Goal: Transaction & Acquisition: Purchase product/service

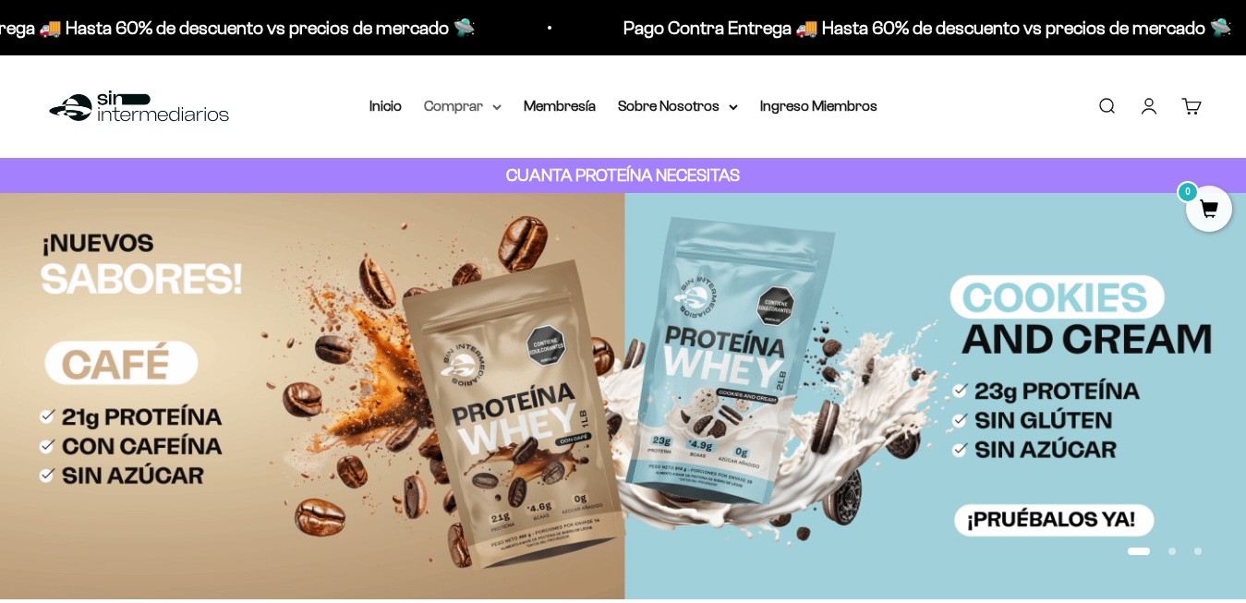
click at [494, 107] on icon at bounding box center [496, 107] width 7 height 4
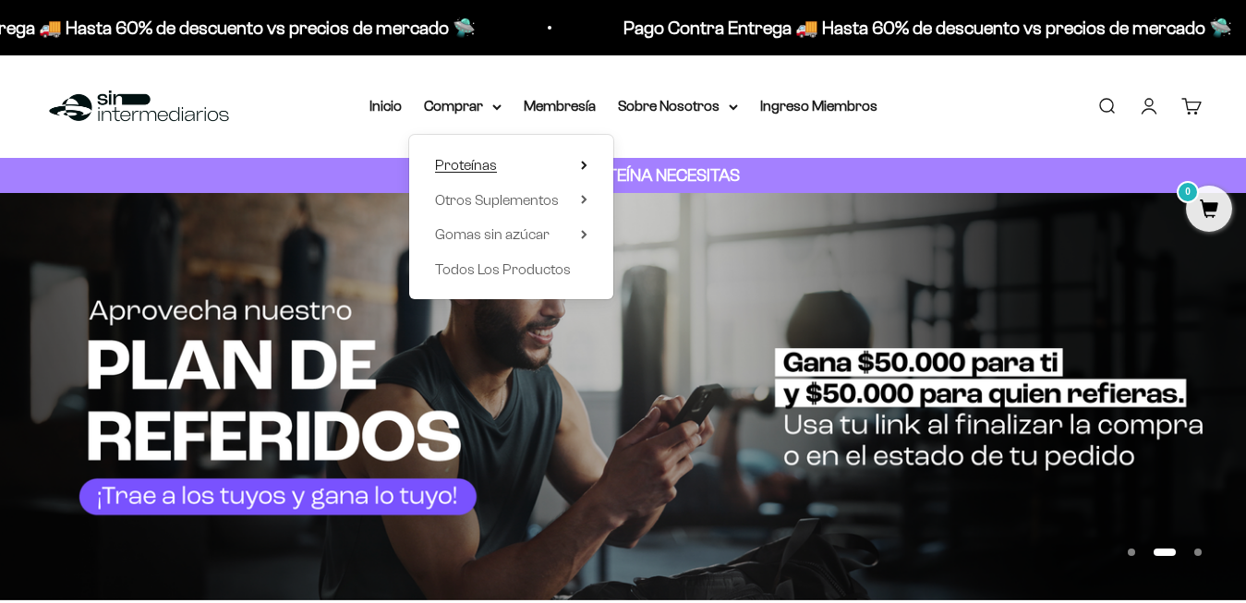
click at [570, 164] on summary "Proteínas" at bounding box center [511, 165] width 152 height 24
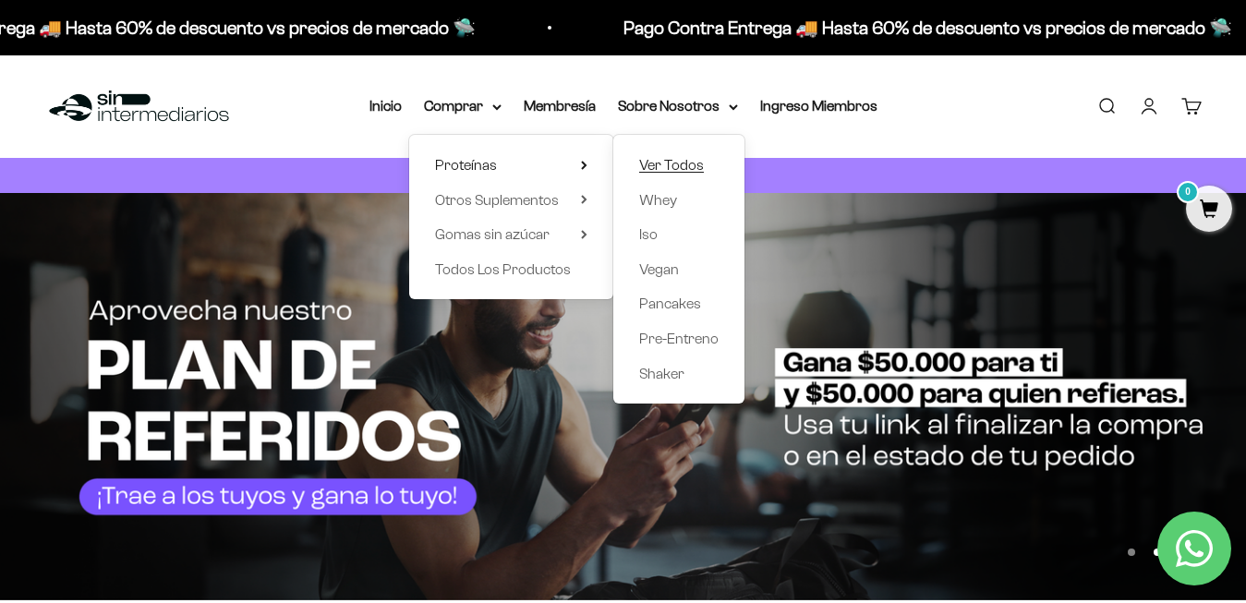
click at [690, 163] on span "Ver Todos" at bounding box center [671, 165] width 65 height 16
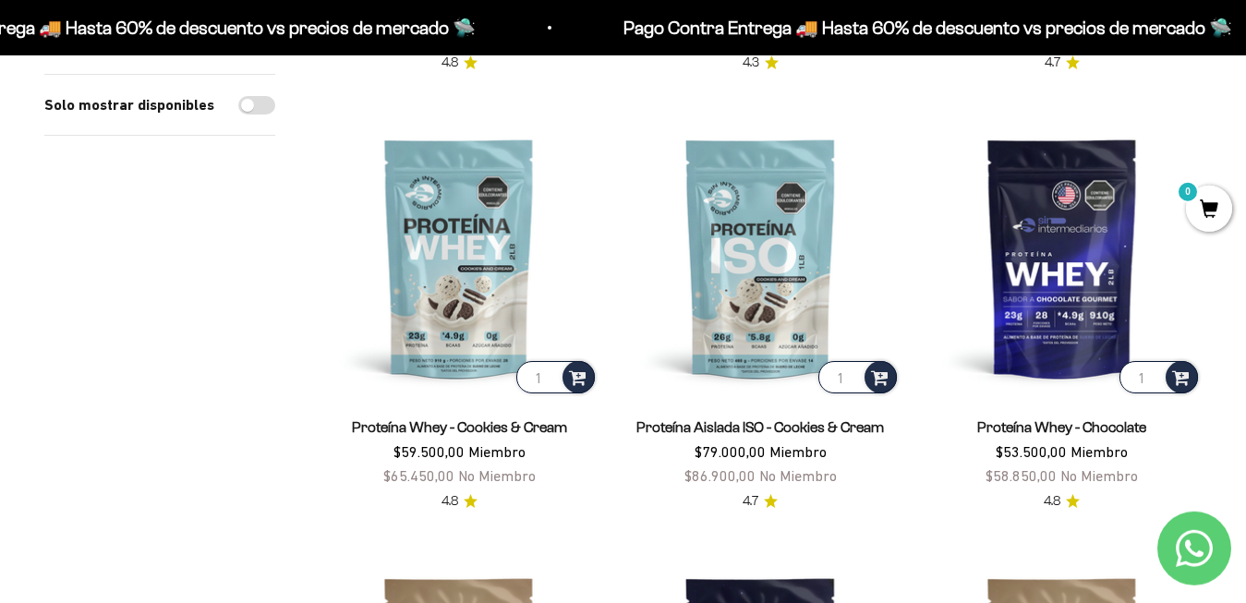
scroll to position [565, 0]
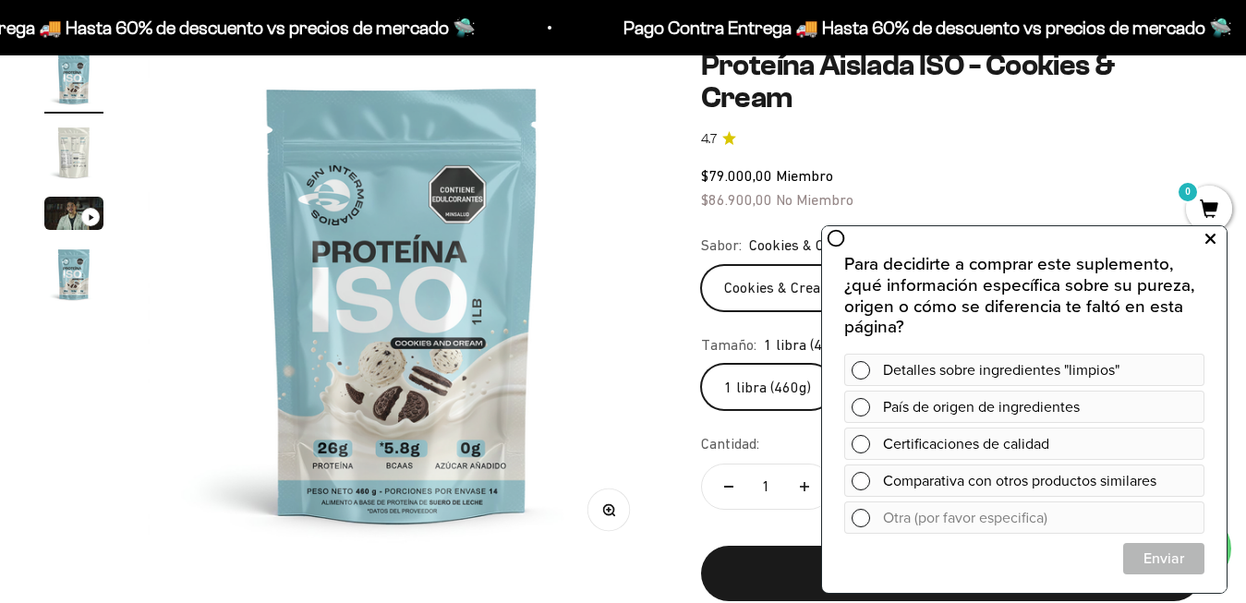
click at [1208, 241] on icon at bounding box center [1210, 239] width 10 height 24
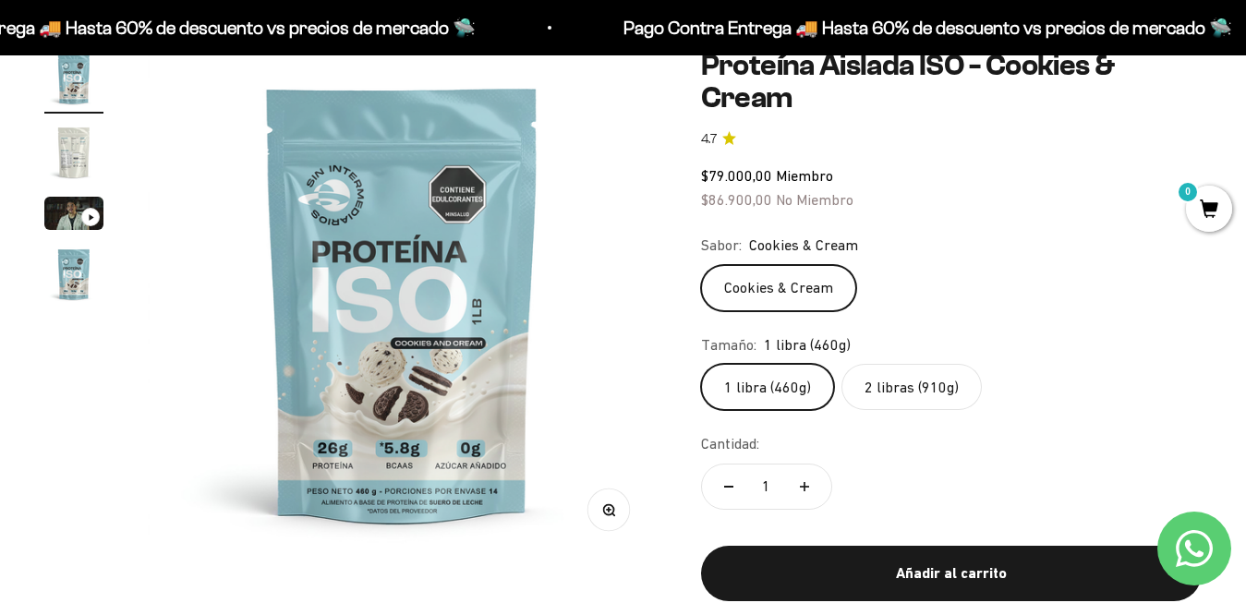
click at [911, 388] on label "2 libras (910g)" at bounding box center [911, 387] width 140 height 46
click at [701, 364] on input "2 libras (910g)" at bounding box center [700, 363] width 1 height 1
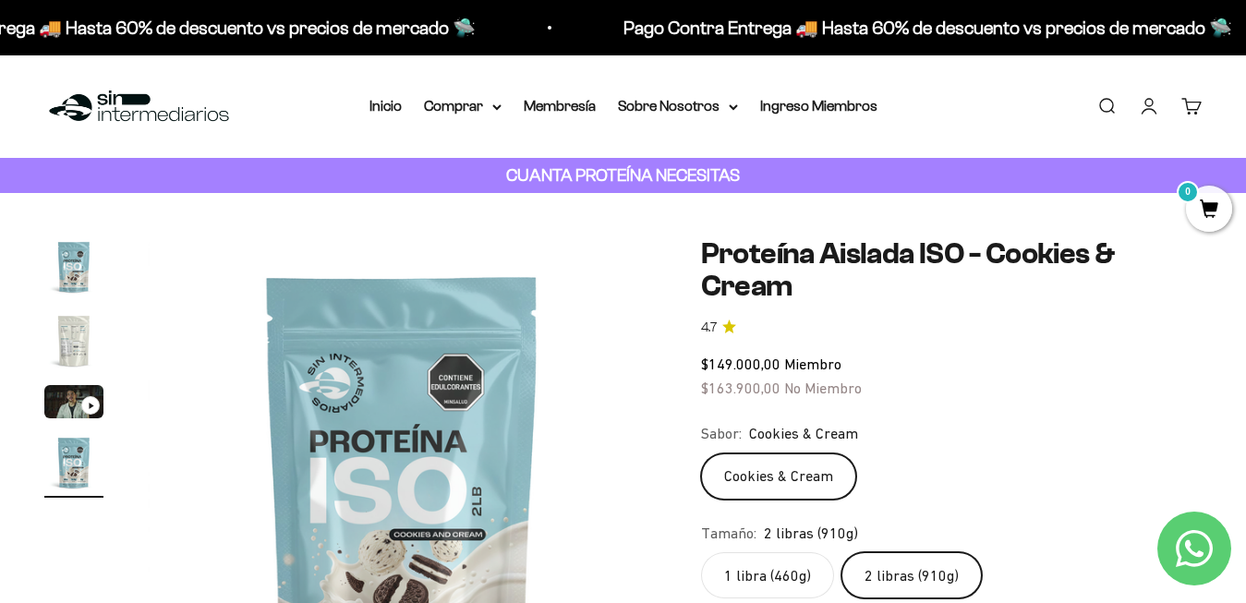
click at [1155, 102] on link "Iniciar sesión" at bounding box center [1149, 106] width 20 height 20
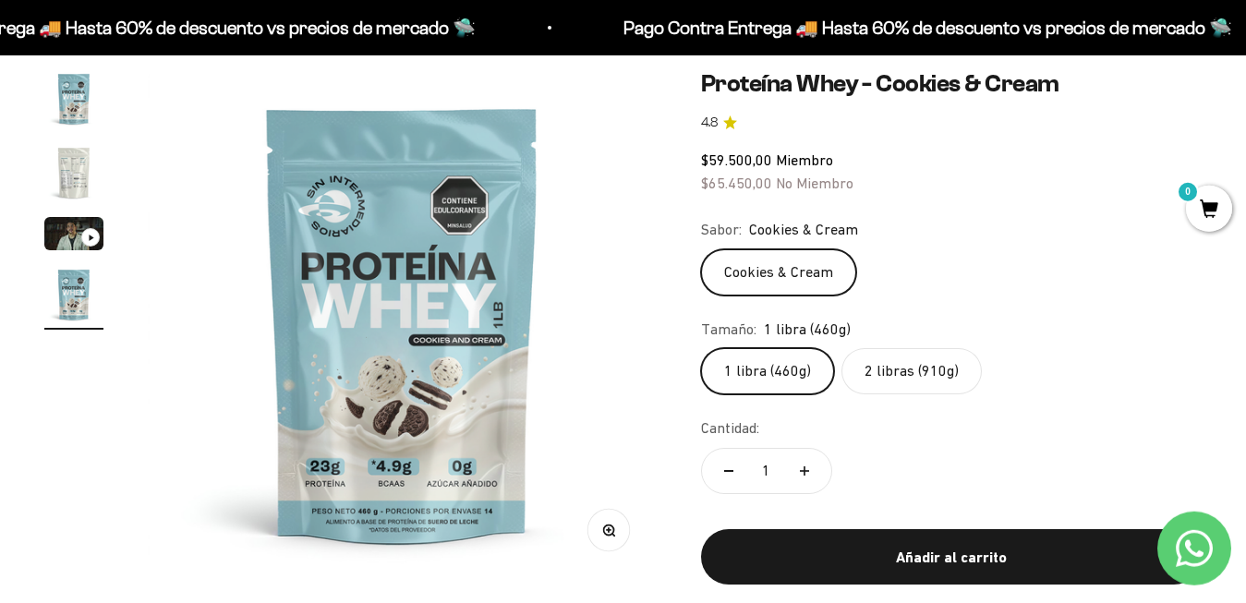
scroll to position [188, 0]
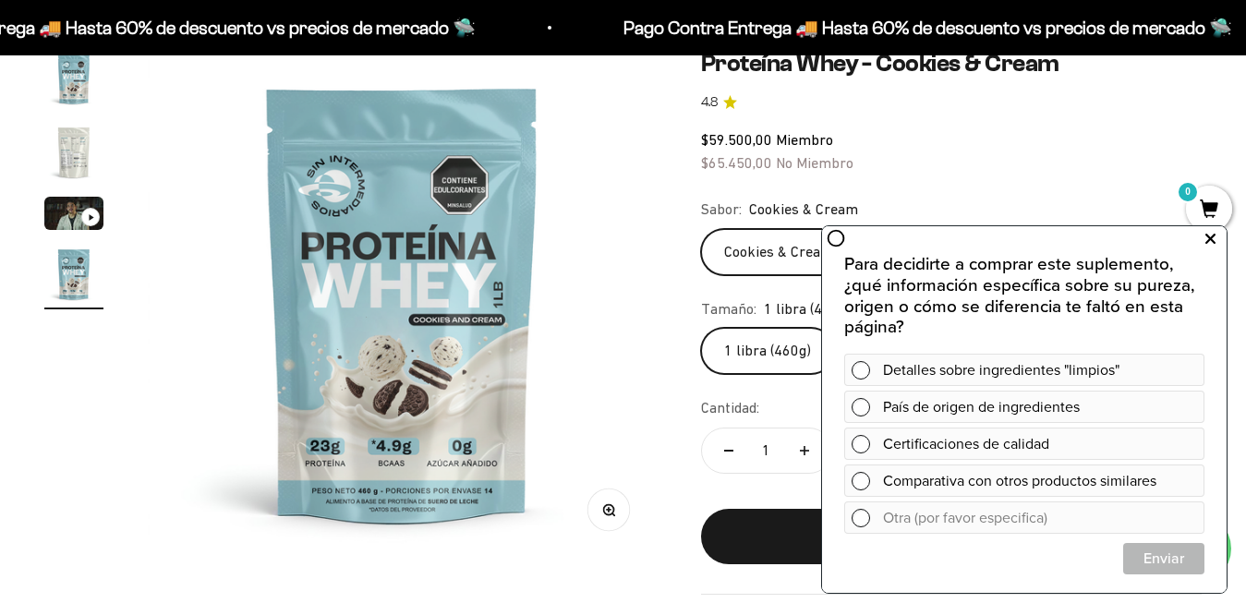
click at [1208, 237] on icon at bounding box center [1210, 239] width 10 height 24
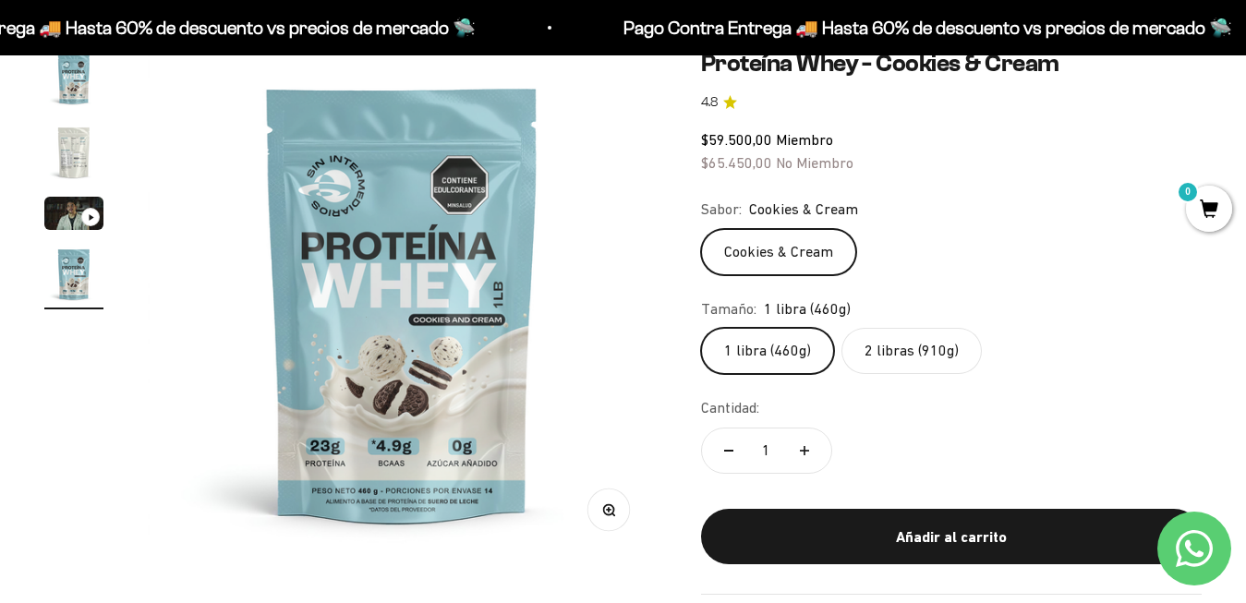
click at [935, 360] on label "2 libras (910g)" at bounding box center [911, 351] width 140 height 46
click at [701, 328] on input "2 libras (910g)" at bounding box center [700, 327] width 1 height 1
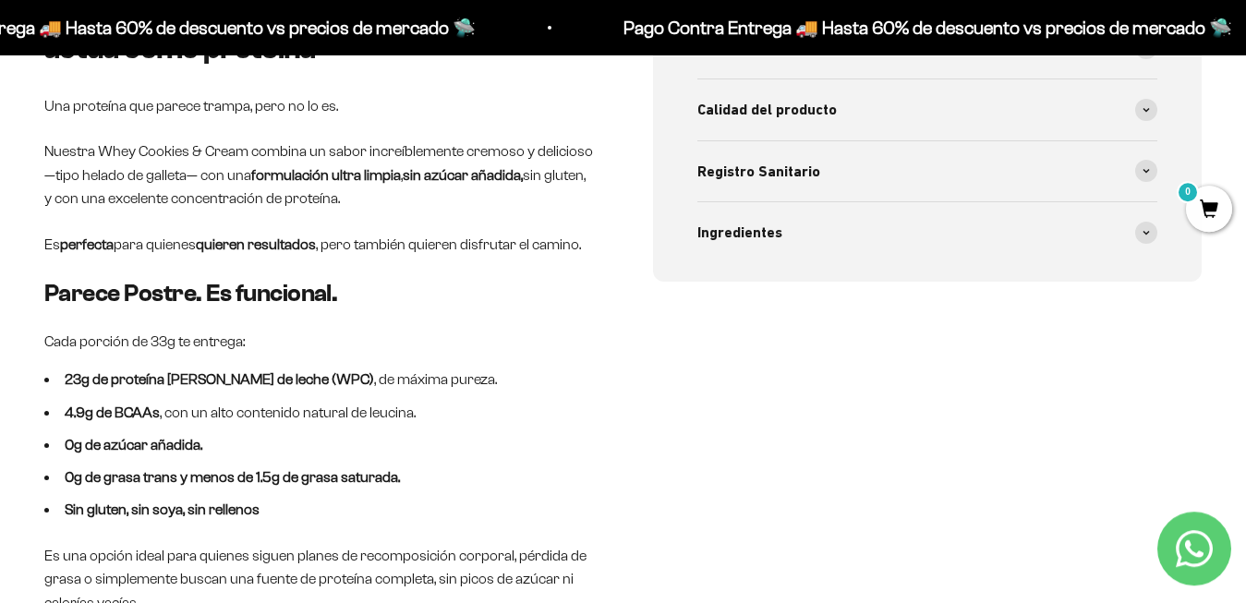
scroll to position [934, 0]
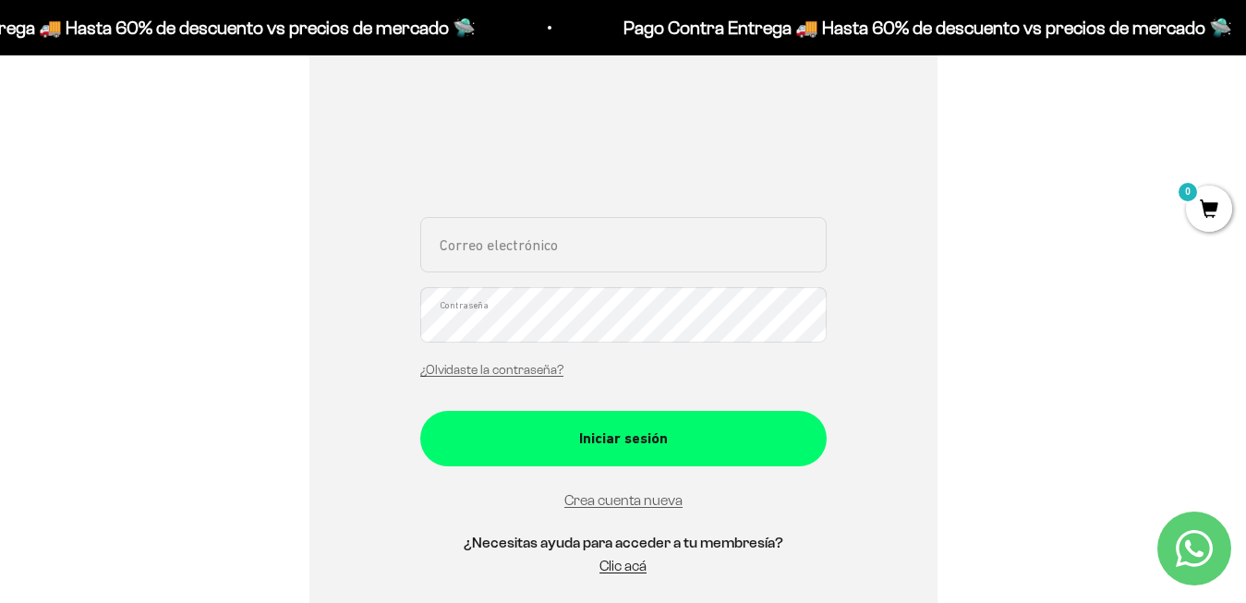
scroll to position [377, 0]
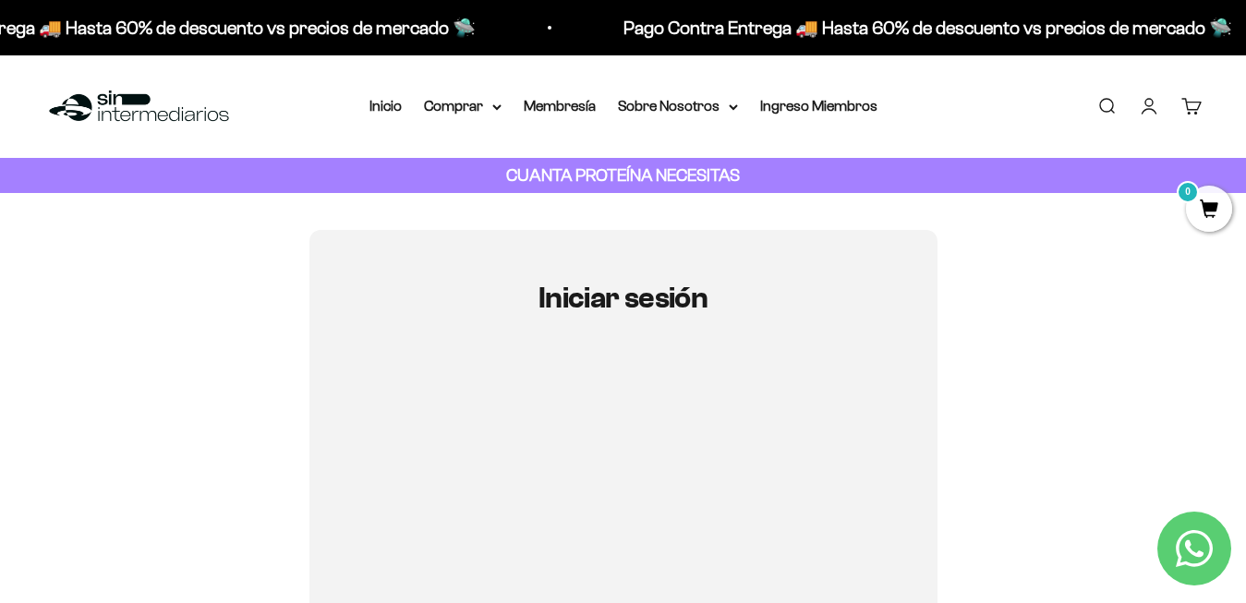
scroll to position [659, 0]
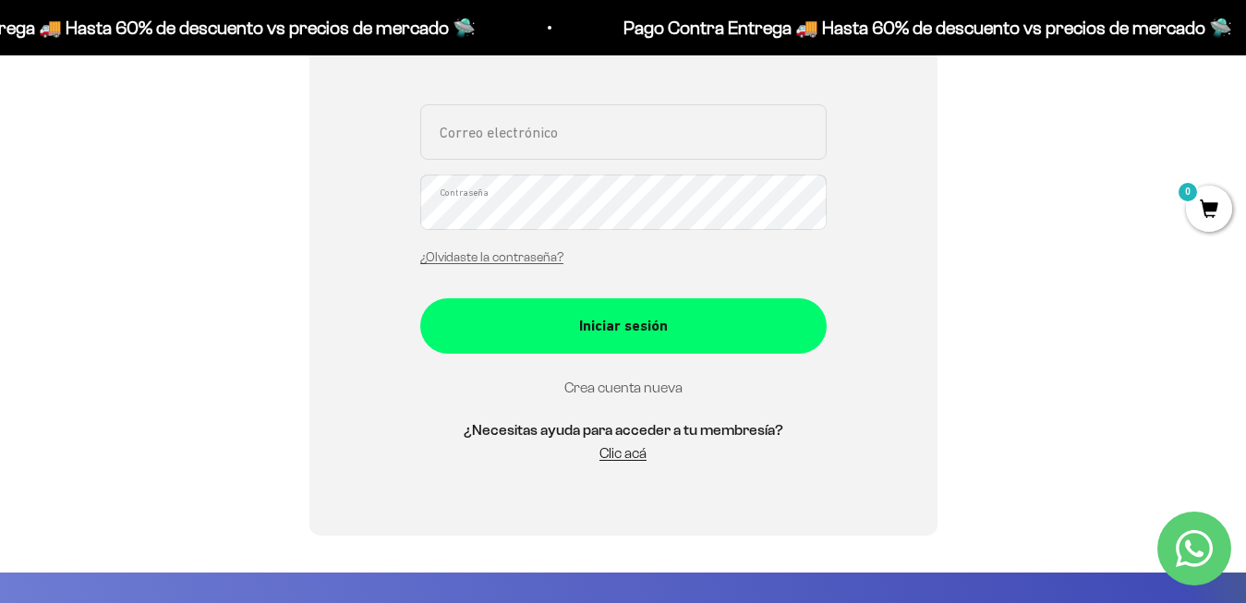
click at [647, 382] on link "Crea cuenta nueva" at bounding box center [623, 388] width 118 height 16
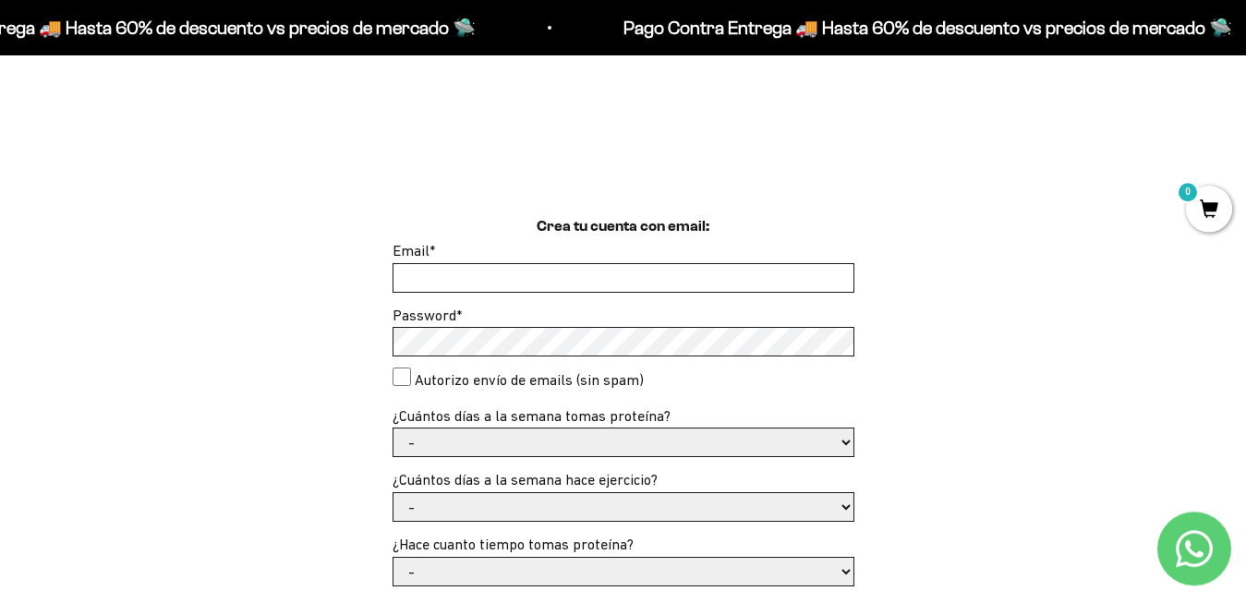
scroll to position [377, 0]
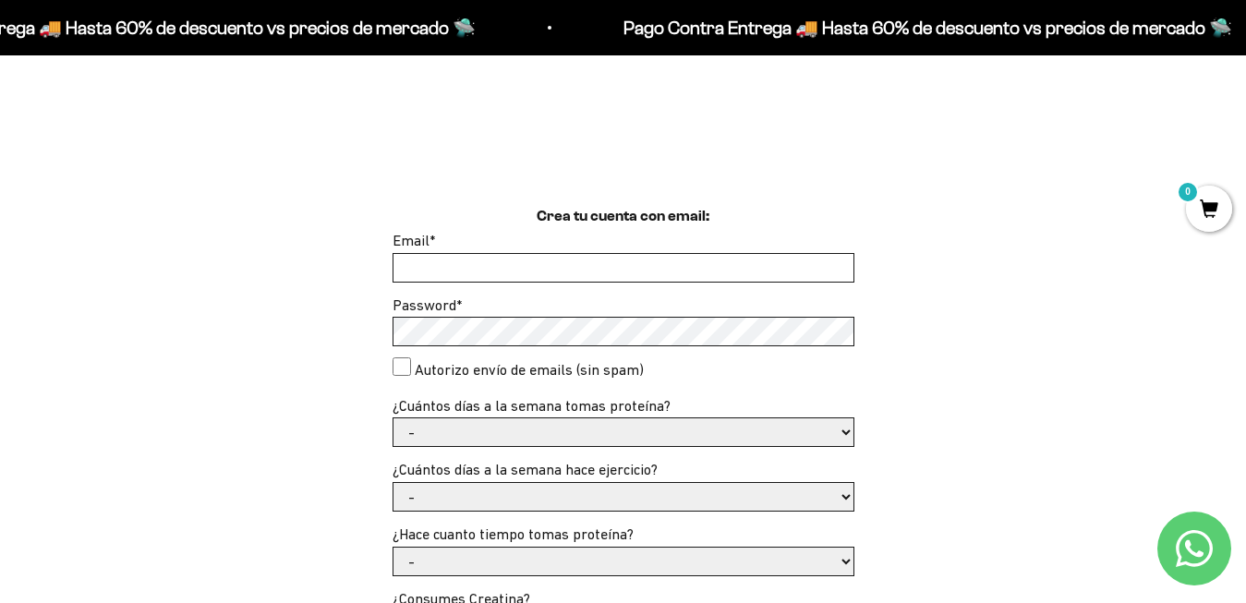
click at [515, 264] on input "Email *" at bounding box center [623, 268] width 460 height 28
type input "[EMAIL_ADDRESS][DOMAIN_NAME]"
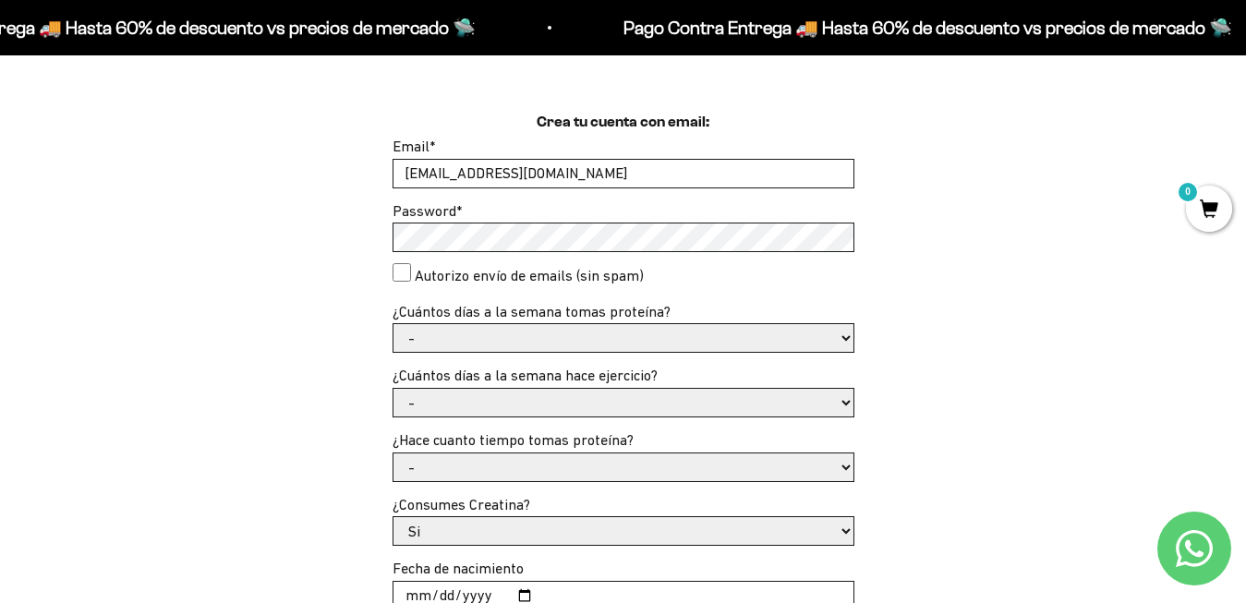
click at [393, 324] on select "- 1 o 2 3 a 5 6 o 7" at bounding box center [623, 338] width 460 height 28
select select "3 a 5"
click option "3 a 5" at bounding box center [0, 0] width 0 height 0
click at [393, 389] on select "- No hago 1 a 2 días 3 a 5 días 6 o 7 días" at bounding box center [623, 403] width 460 height 28
select select "3 a 5 días"
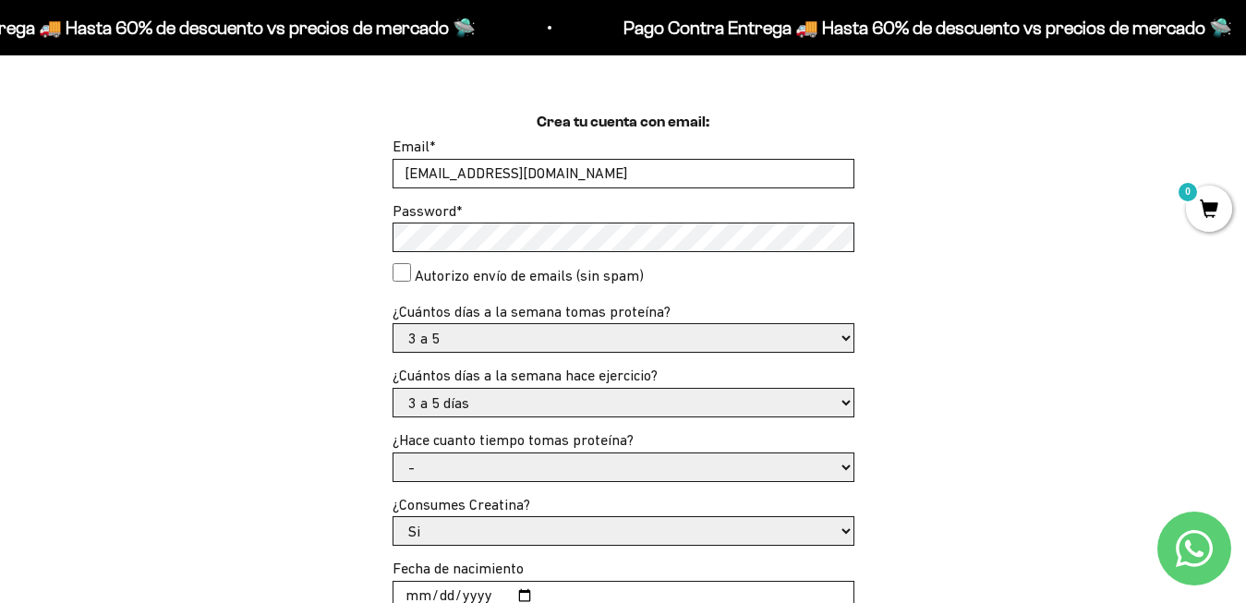
click option "3 a 5 días" at bounding box center [0, 0] width 0 height 0
click at [328, 438] on div "Crea tu cuenta con email: Email * ghpradol@gmail.com Password * Autorizo envío …" at bounding box center [622, 458] width 1157 height 694
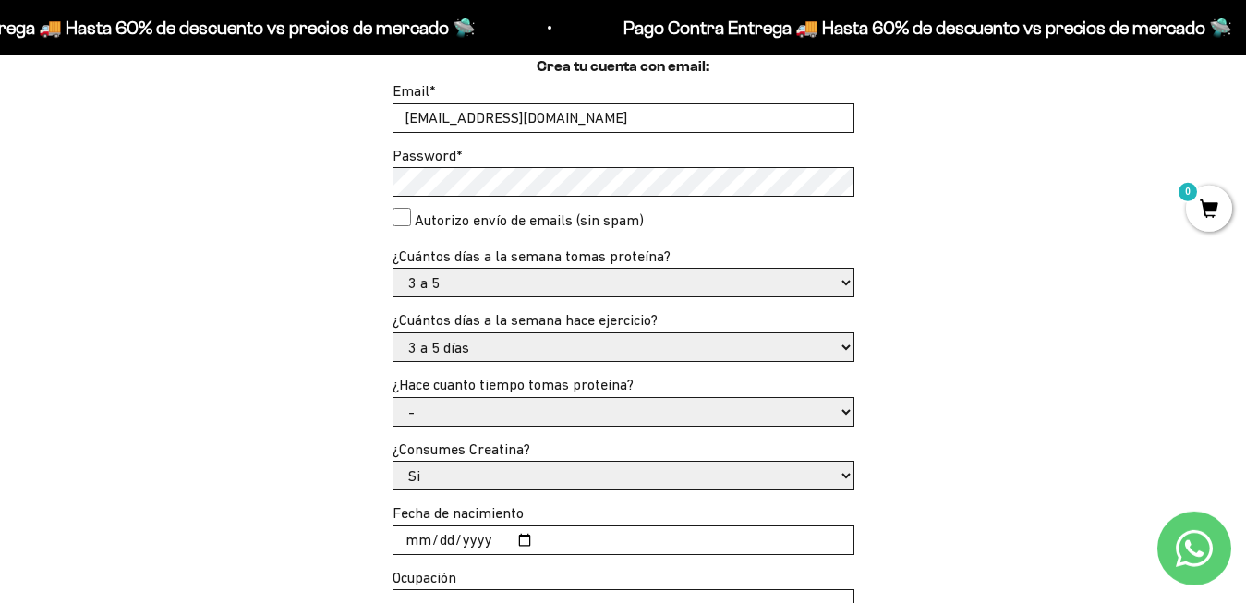
scroll to position [565, 0]
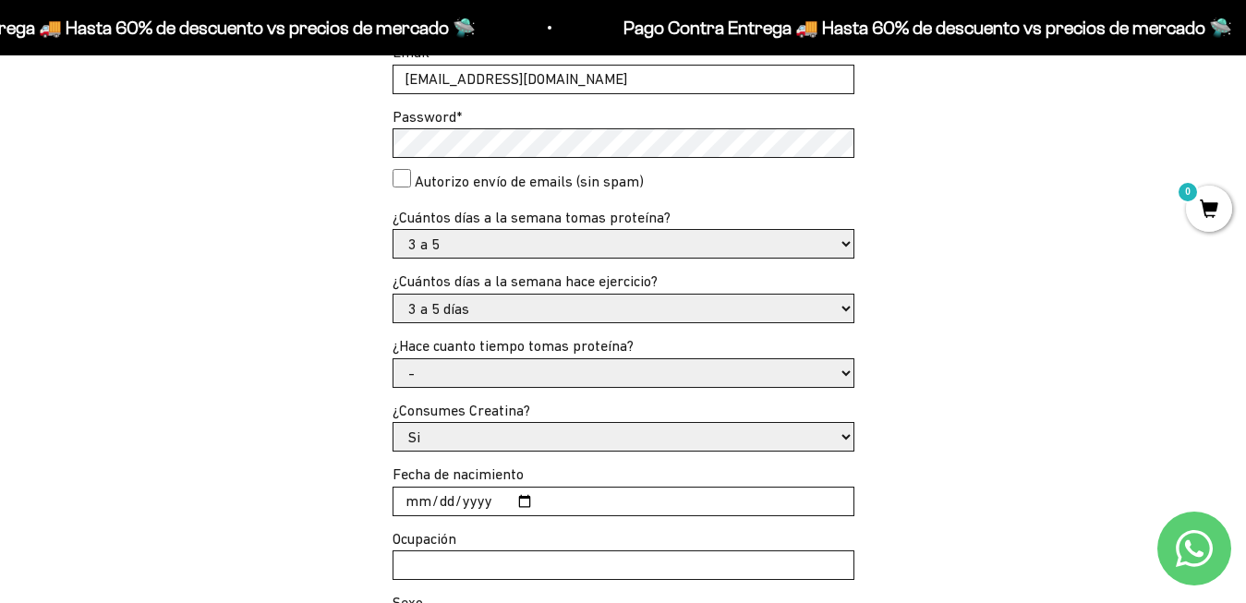
click at [393, 359] on select "- Apenas estoy empezando Menos de 6 meses Más de 6 meses Hace más de un año" at bounding box center [623, 373] width 460 height 28
select select "Apenas estoy empezando"
click option "Apenas estoy empezando" at bounding box center [0, 0] width 0 height 0
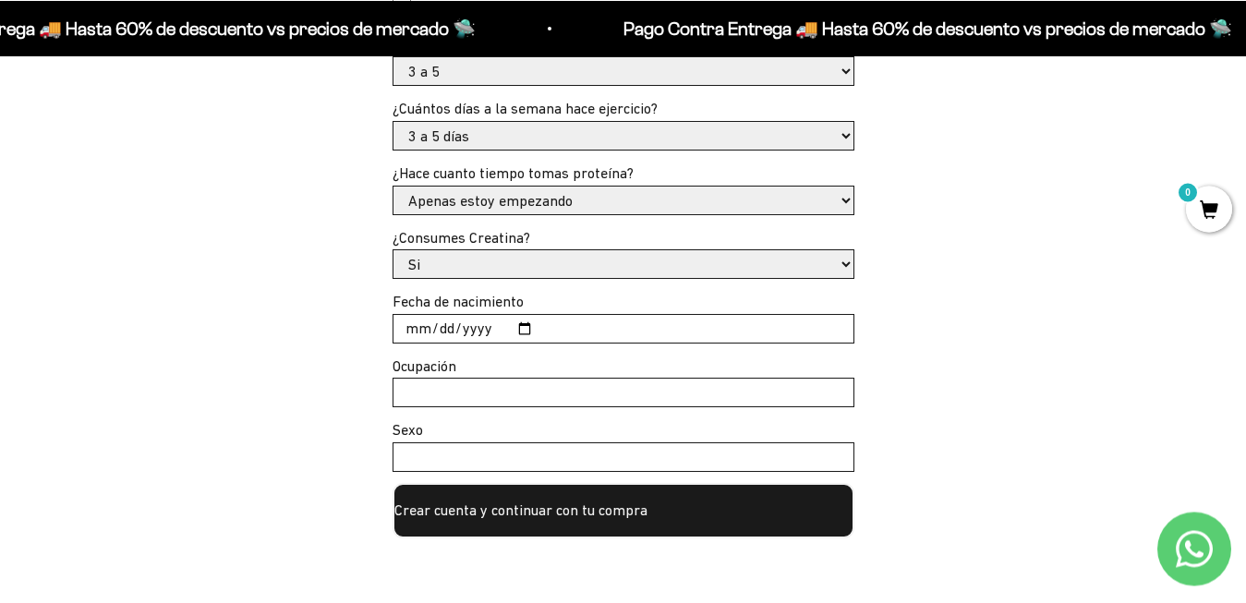
scroll to position [753, 0]
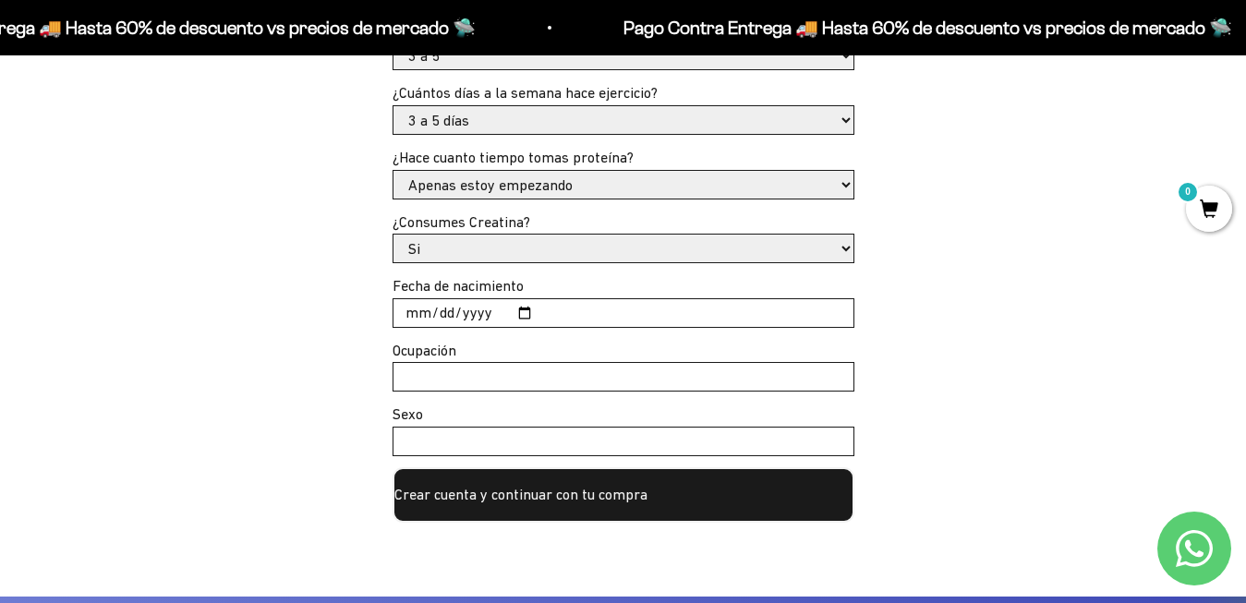
click at [393, 235] on select "Si No" at bounding box center [623, 249] width 460 height 28
select select "No"
click option "No" at bounding box center [0, 0] width 0 height 0
click at [825, 312] on input "Fecha de nacimiento" at bounding box center [623, 313] width 460 height 28
type input "1990-12-15"
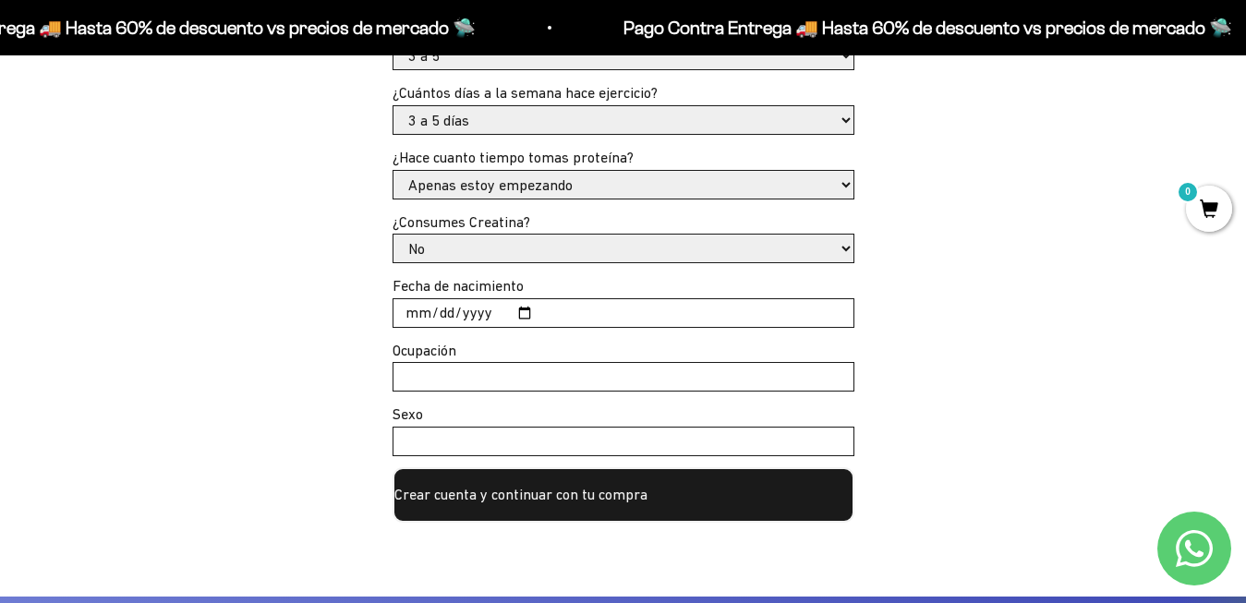
click at [312, 388] on div "Crea tu cuenta con email: Email * ghpradol@gmail.com Password * Autorizo envío …" at bounding box center [622, 175] width 1157 height 694
click at [469, 367] on input "Ocupación" at bounding box center [623, 377] width 460 height 28
click at [321, 374] on div "Crea tu cuenta con email: Email * ghpradol@gmail.com Password * Autorizo envío …" at bounding box center [622, 175] width 1157 height 694
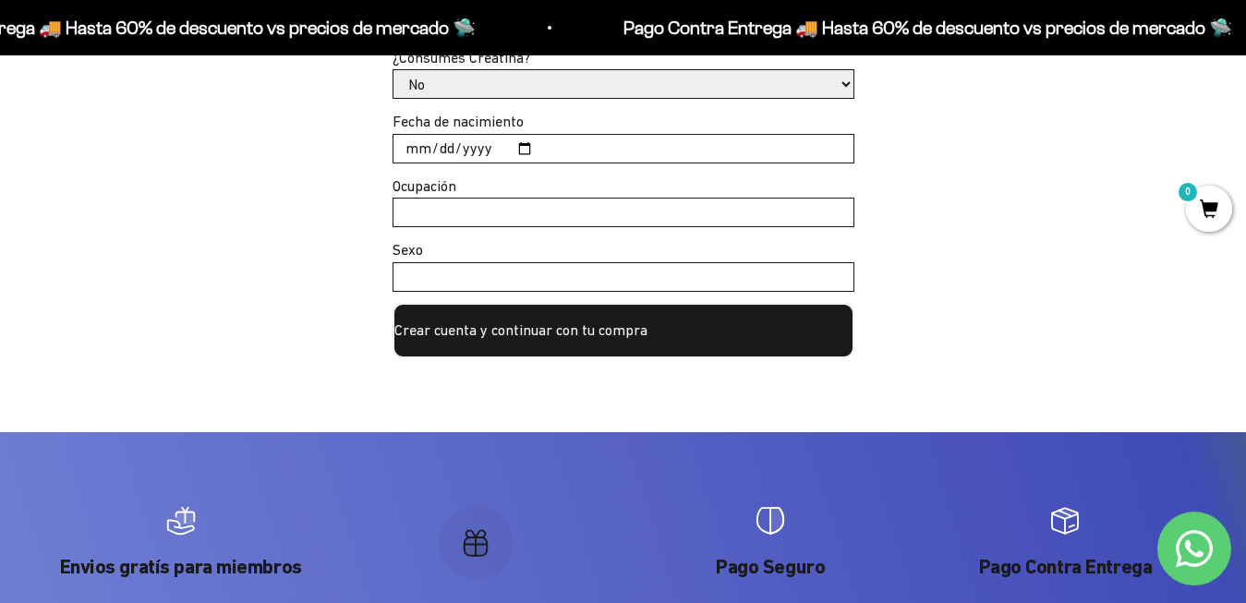
scroll to position [942, 0]
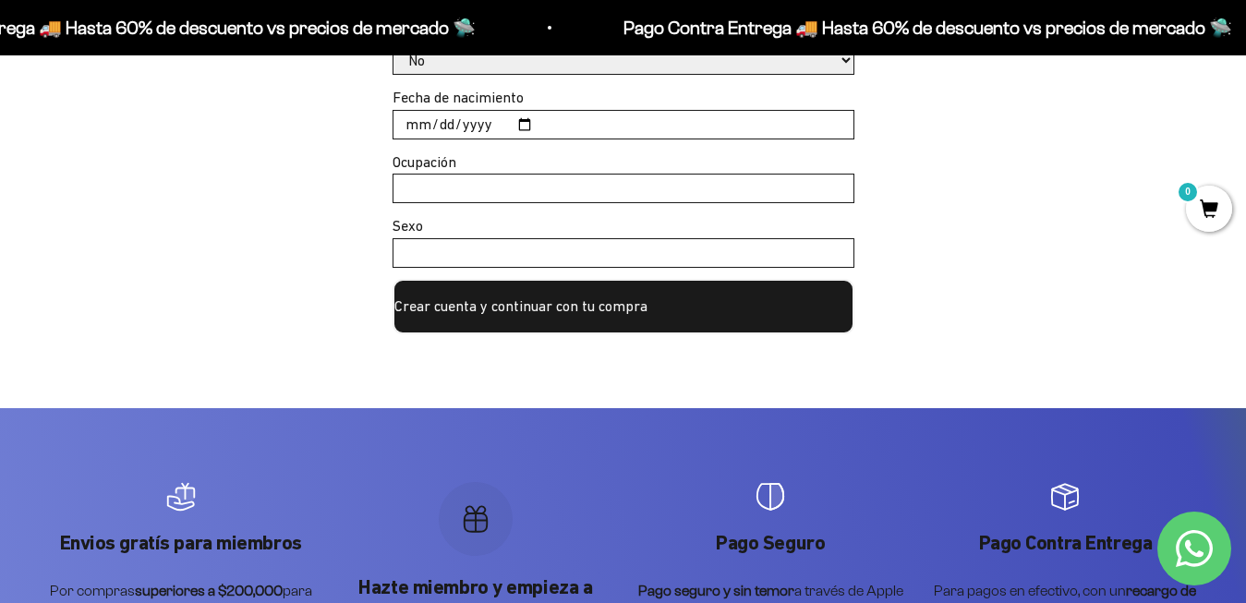
click at [556, 319] on button "Crear cuenta y continuar con tu compra" at bounding box center [623, 306] width 462 height 55
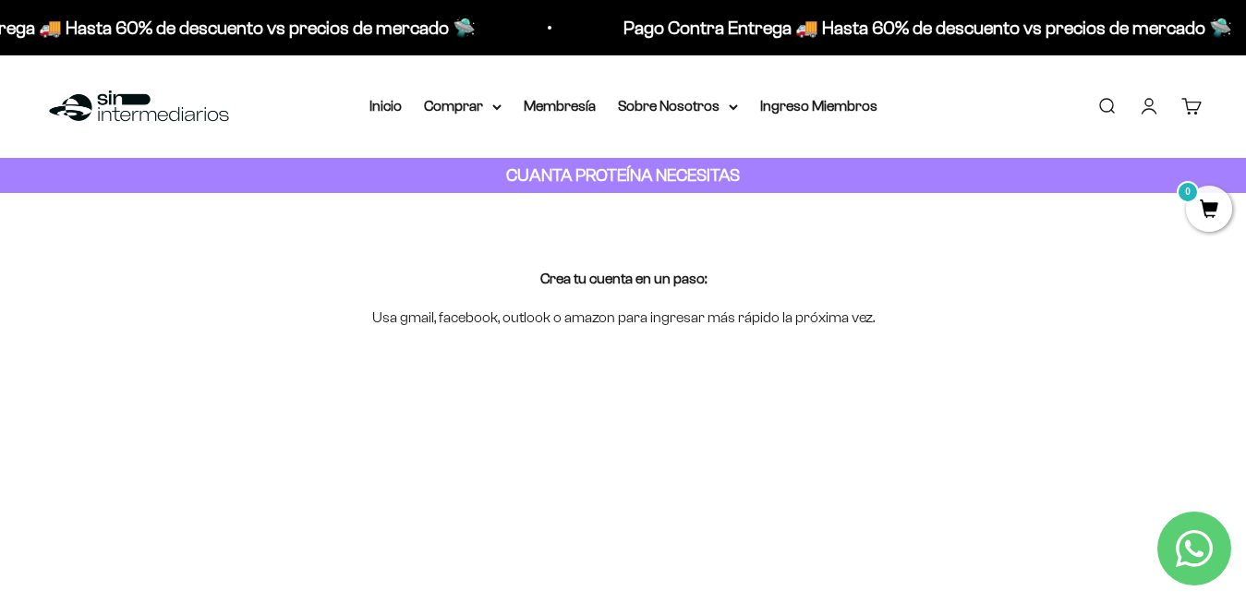
click at [1146, 110] on link "Iniciar sesión" at bounding box center [1149, 106] width 20 height 20
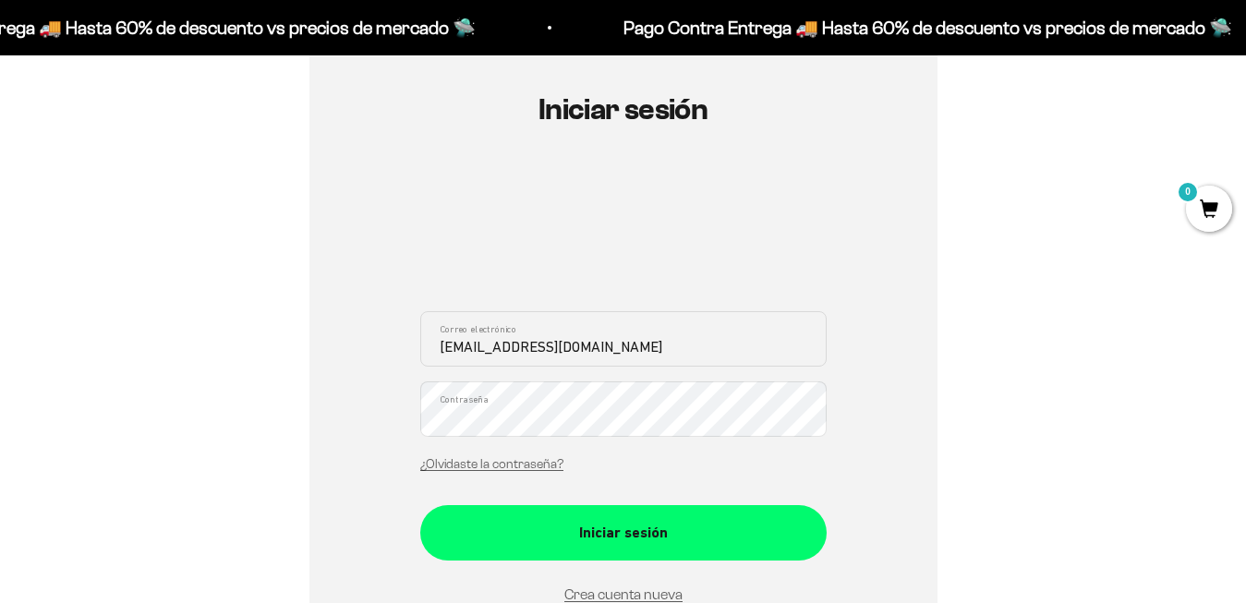
click at [613, 536] on div "Iniciar sesión" at bounding box center [623, 533] width 332 height 24
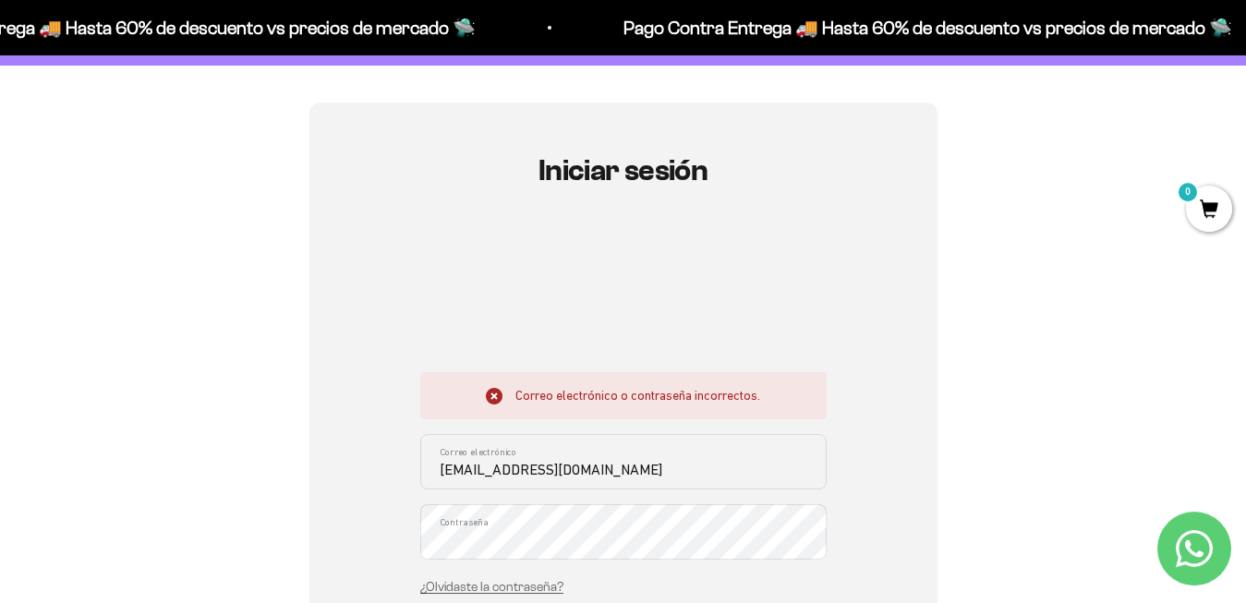
scroll to position [188, 0]
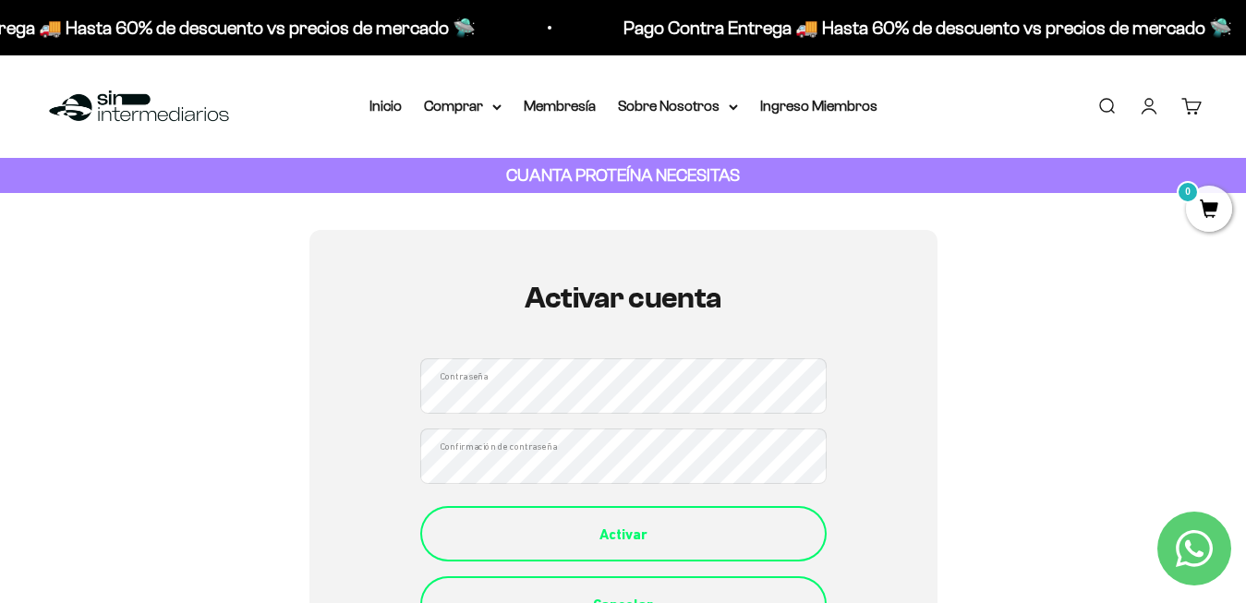
click at [580, 522] on button "Activar" at bounding box center [623, 533] width 406 height 55
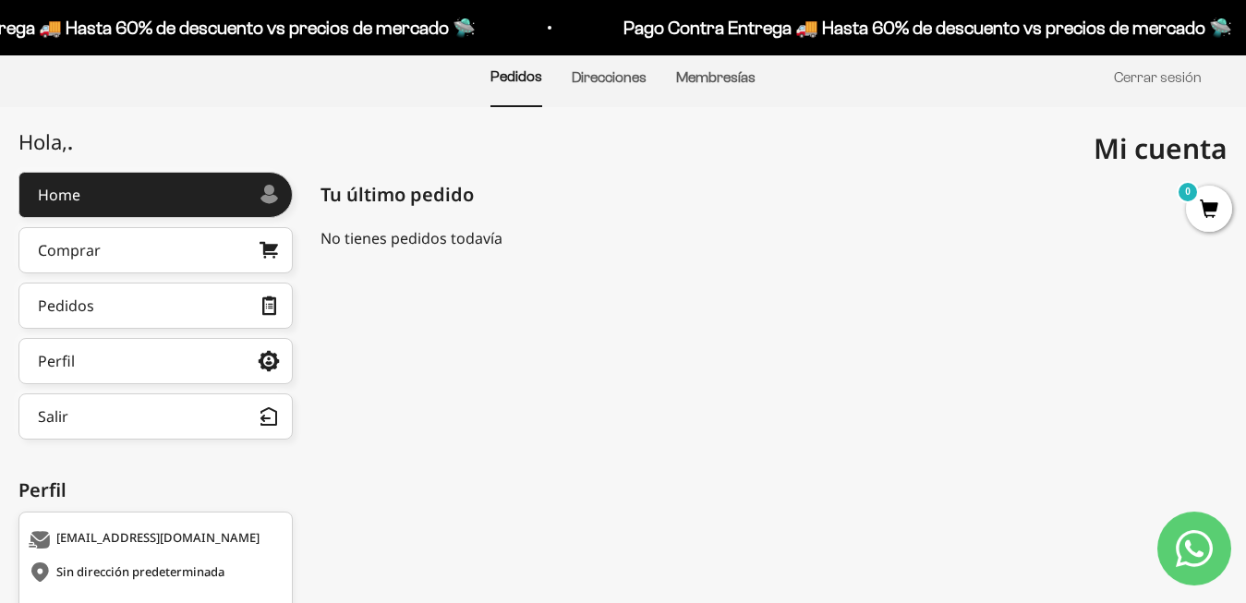
scroll to position [188, 0]
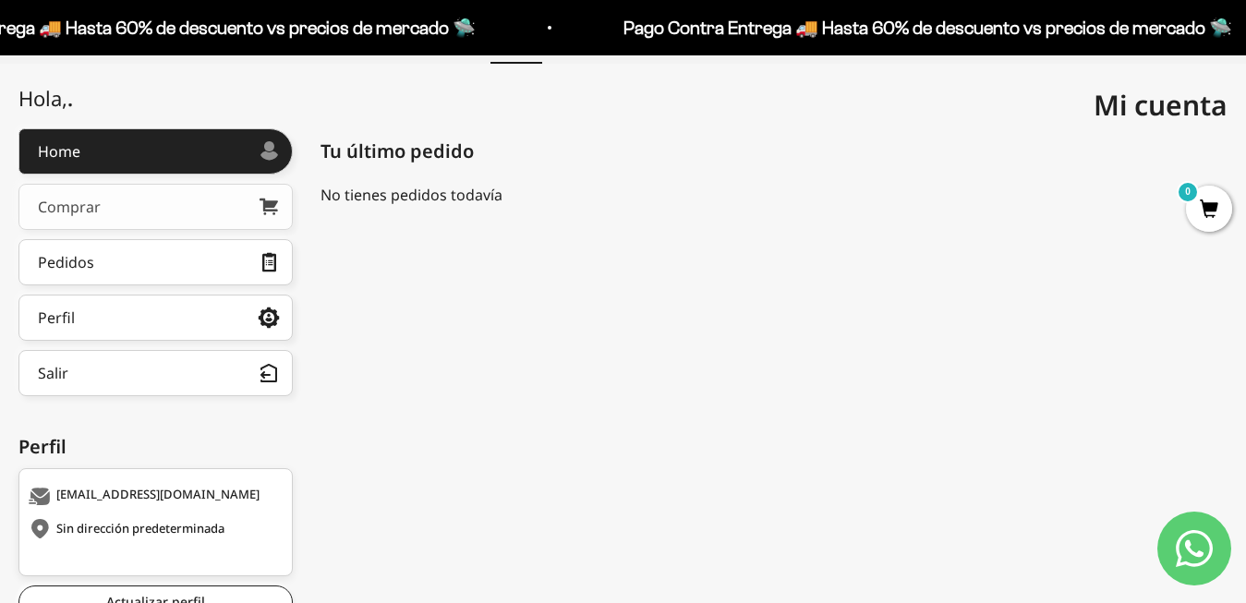
click at [260, 212] on icon at bounding box center [268, 207] width 18 height 17
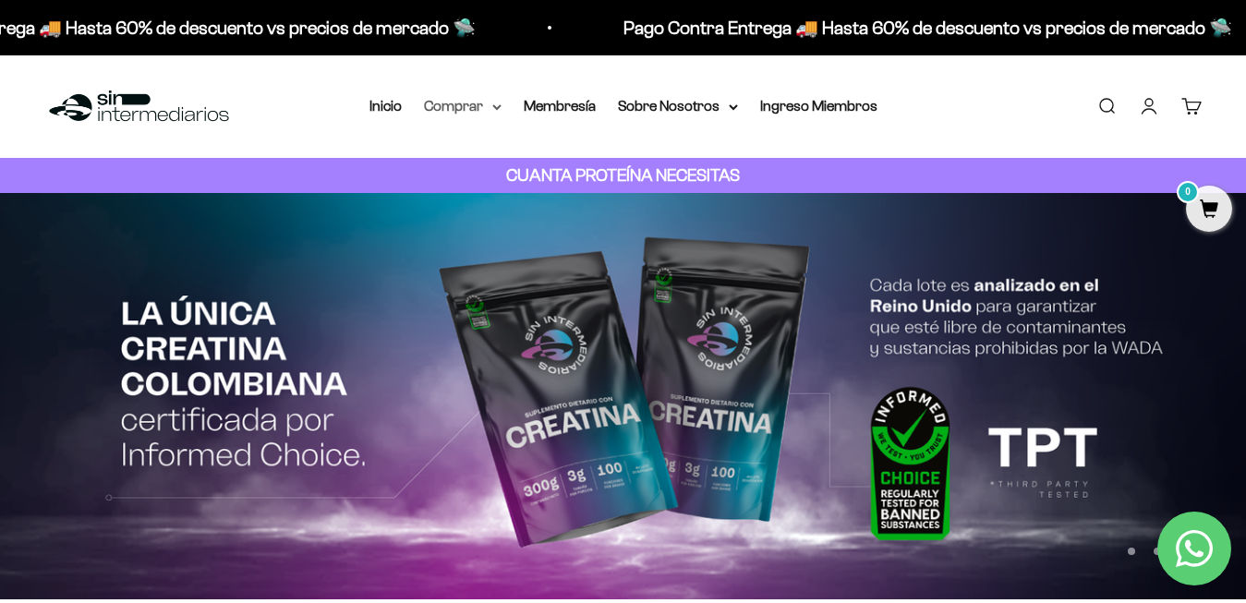
click at [492, 104] on icon at bounding box center [496, 107] width 9 height 6
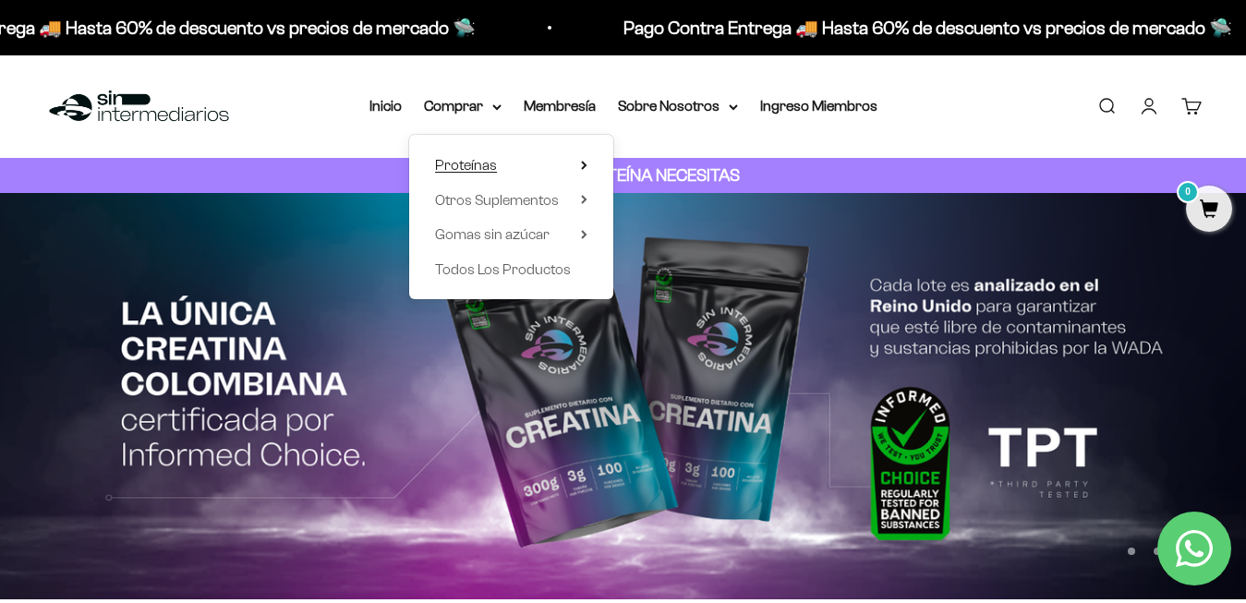
click at [582, 163] on icon at bounding box center [584, 165] width 4 height 7
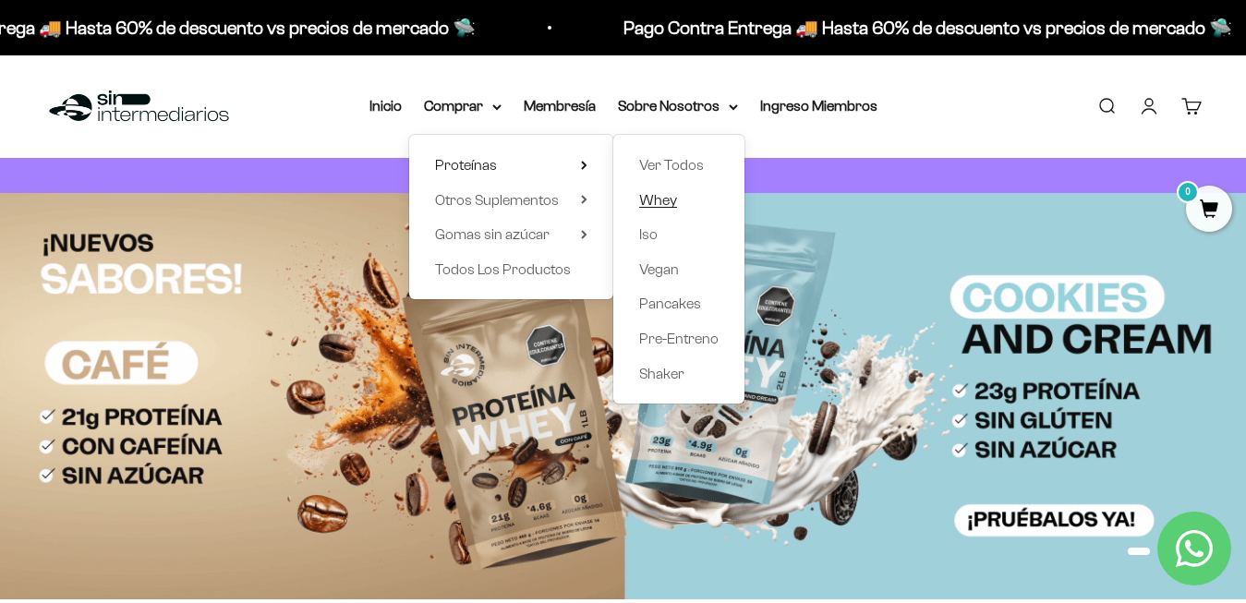
click at [650, 199] on span "Whey" at bounding box center [658, 200] width 38 height 16
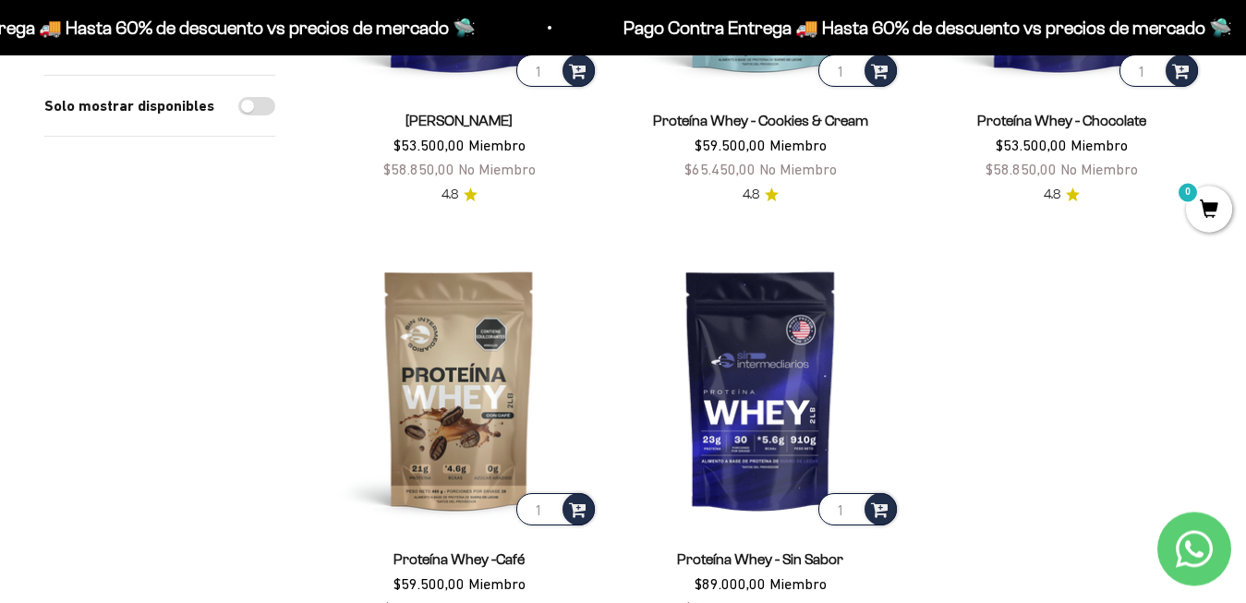
scroll to position [565, 0]
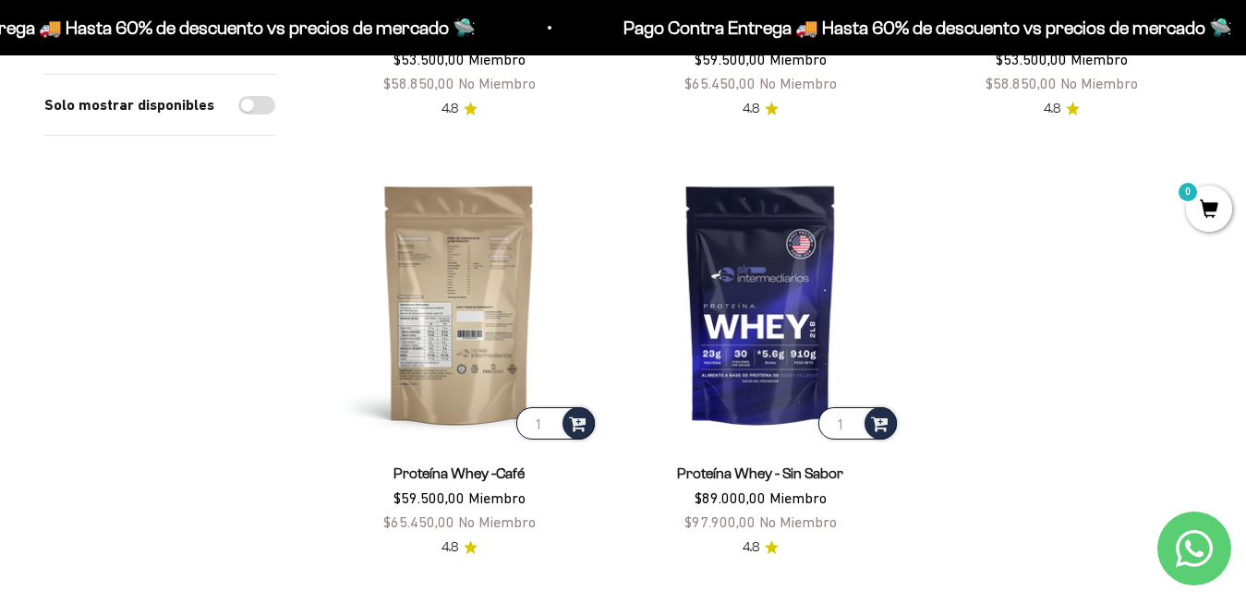
click at [476, 257] on img at bounding box center [458, 303] width 279 height 279
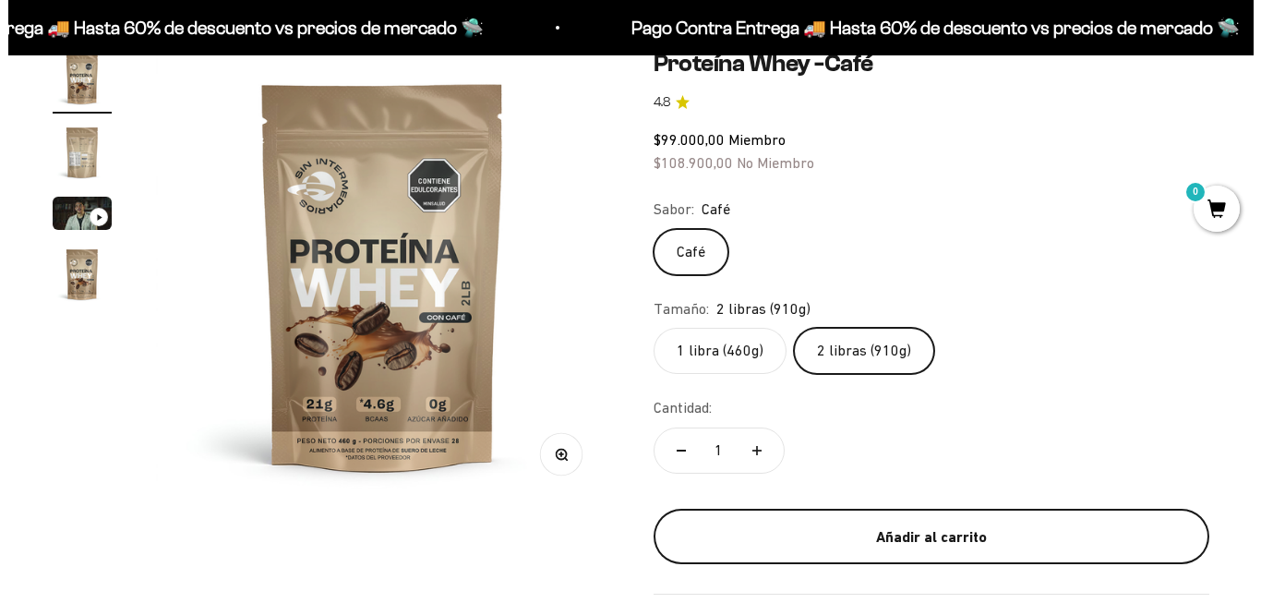
scroll to position [188, 0]
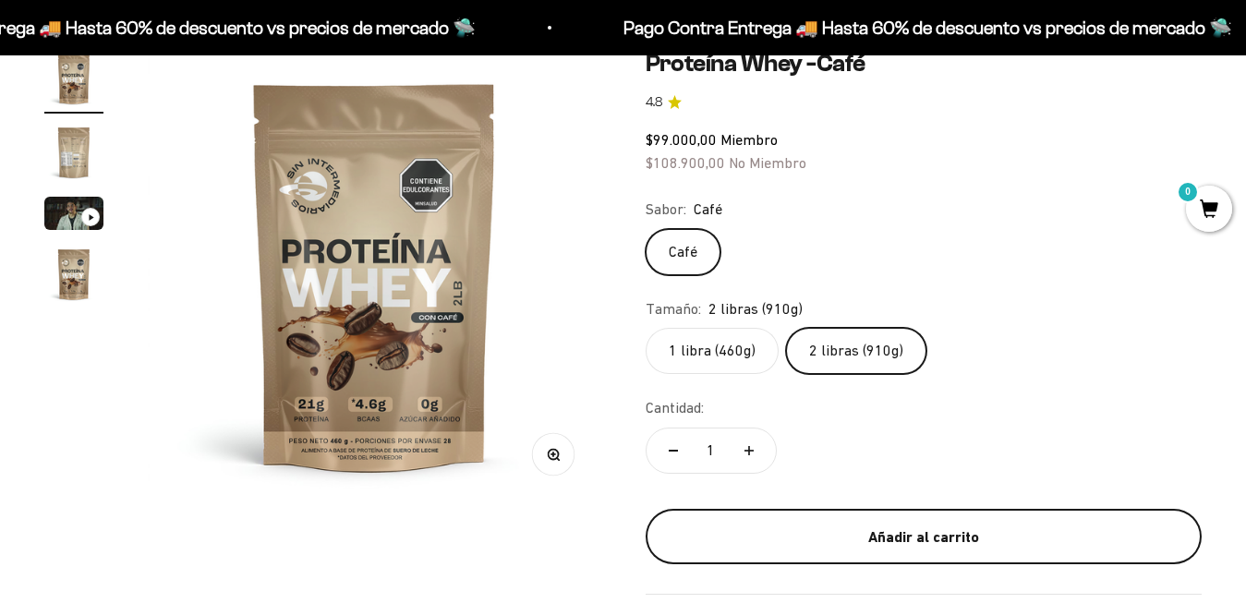
click at [895, 531] on div "Añadir al carrito" at bounding box center [923, 537] width 483 height 24
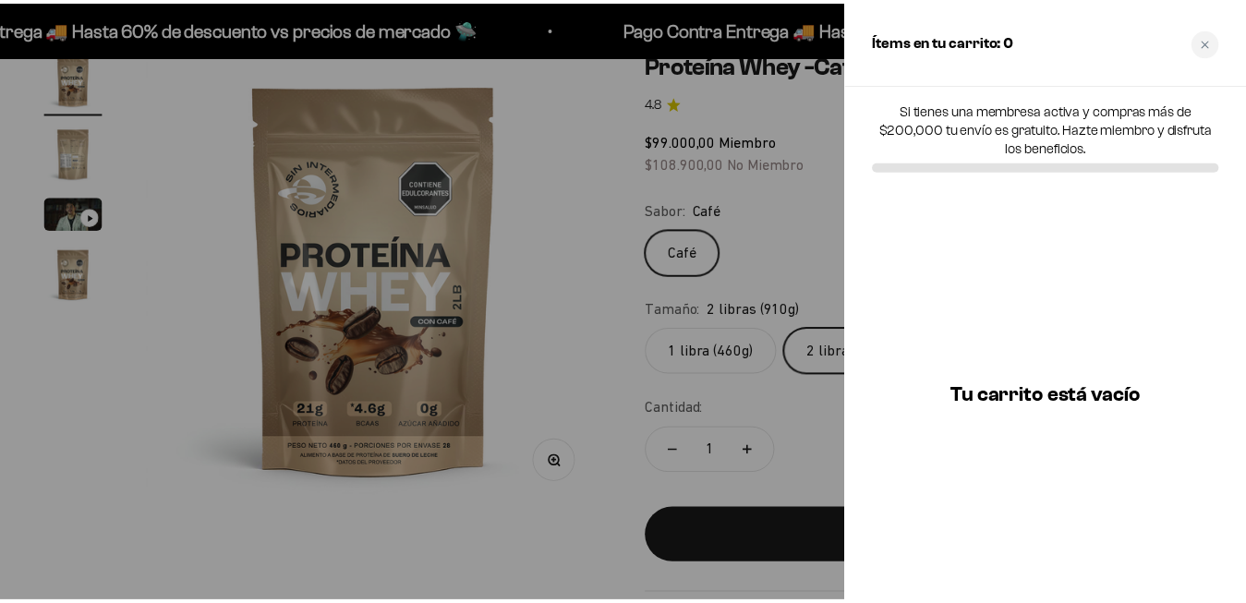
scroll to position [0, 0]
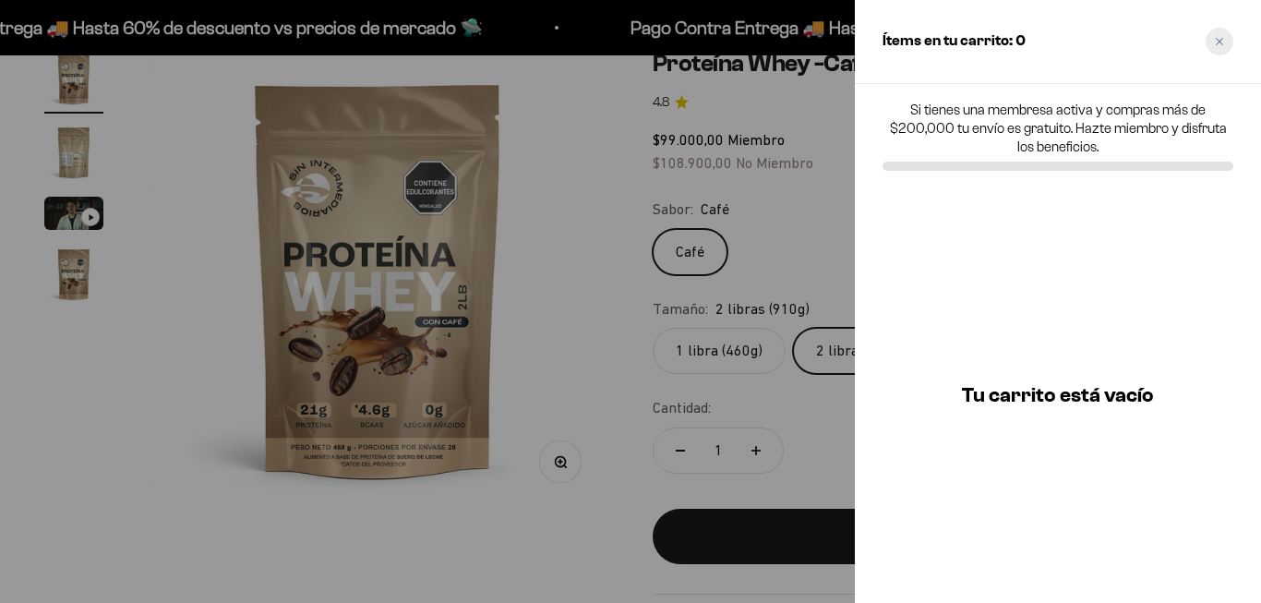
click at [1225, 45] on div "Close cart" at bounding box center [1220, 42] width 28 height 28
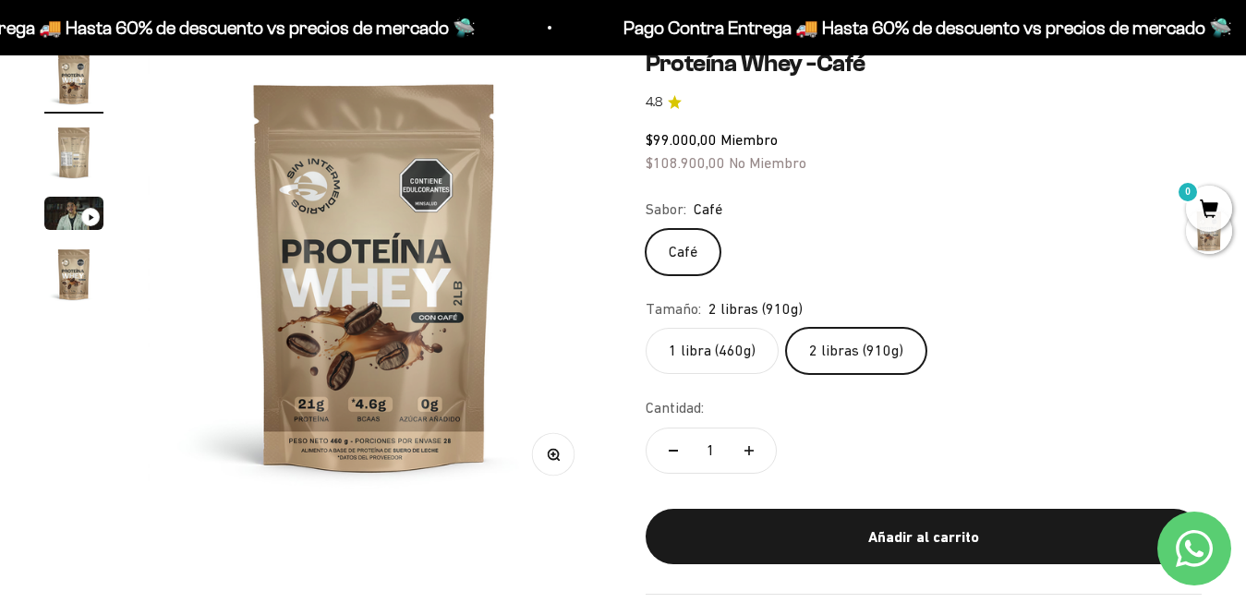
click at [943, 525] on div "Añadir al carrito" at bounding box center [923, 537] width 483 height 24
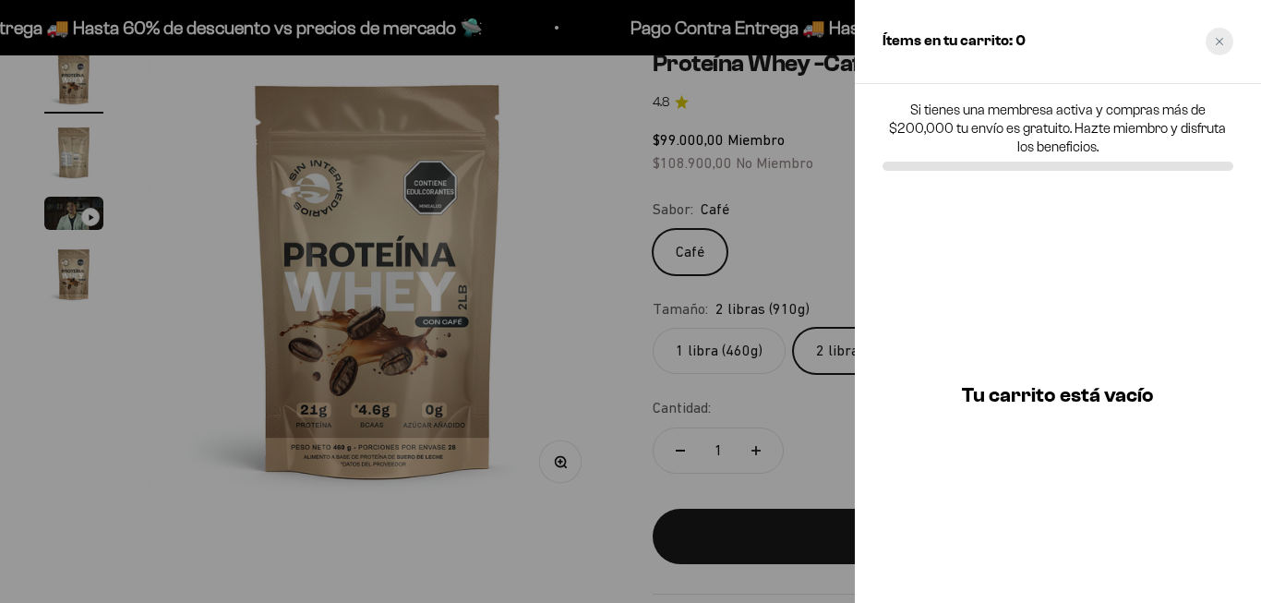
click at [1212, 47] on div "Close cart" at bounding box center [1220, 42] width 28 height 28
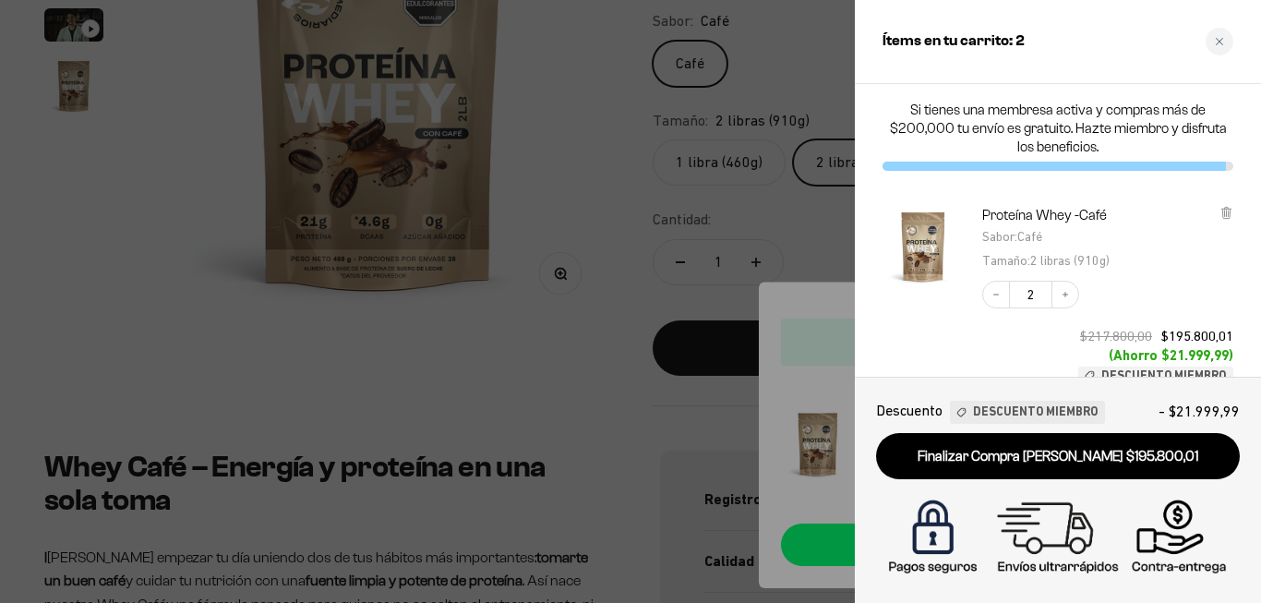
scroll to position [100, 0]
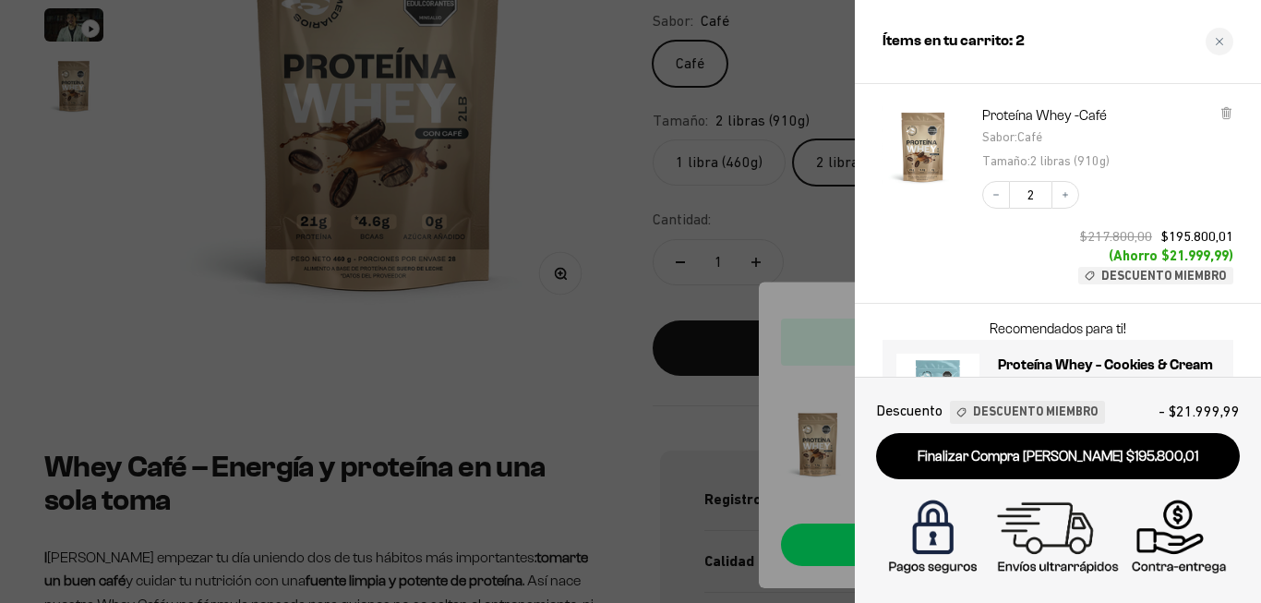
click at [1043, 198] on input "2" at bounding box center [1031, 195] width 42 height 28
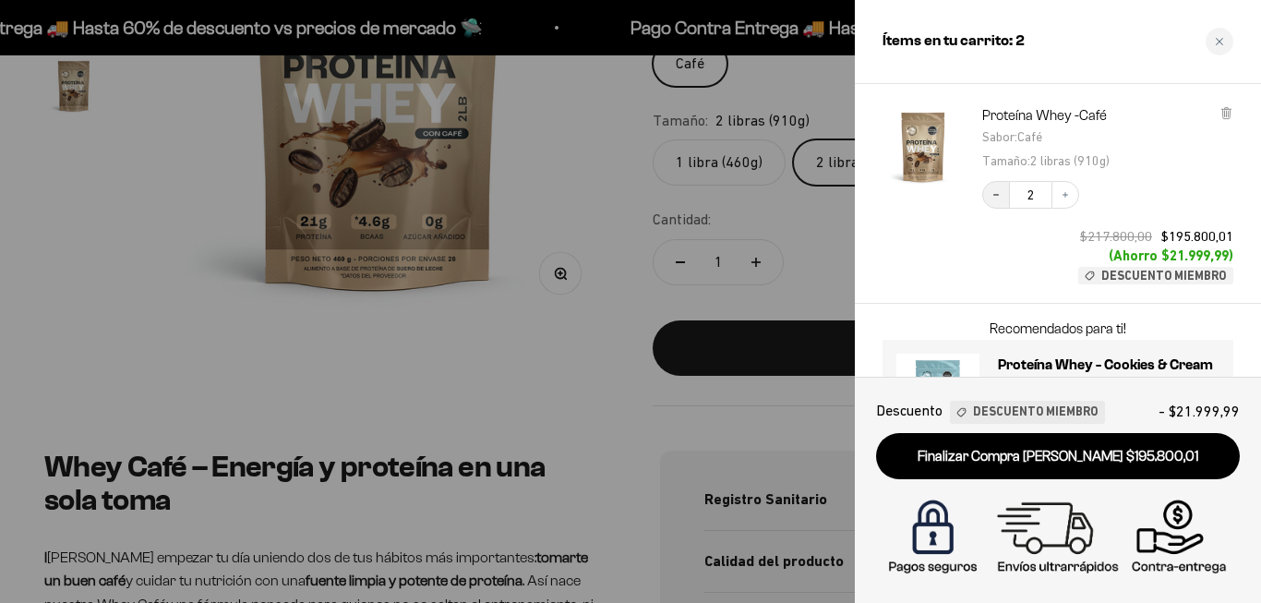
click at [994, 192] on icon "Decrease quantity" at bounding box center [996, 194] width 11 height 11
click at [1221, 40] on icon "Close cart" at bounding box center [1219, 41] width 9 height 9
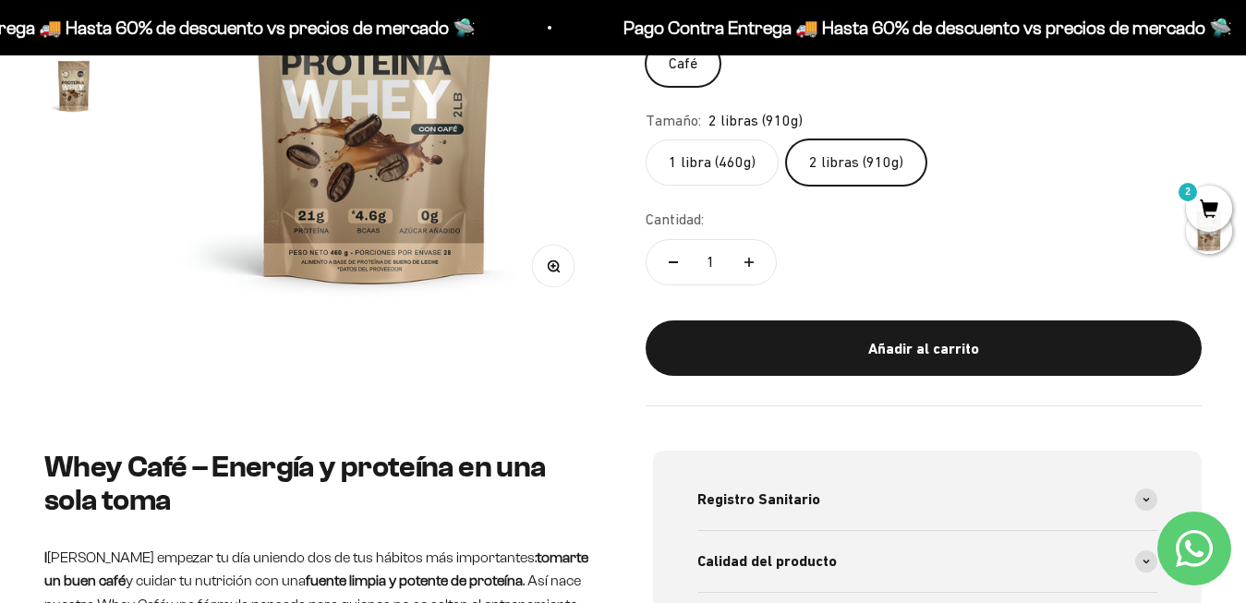
scroll to position [0, 0]
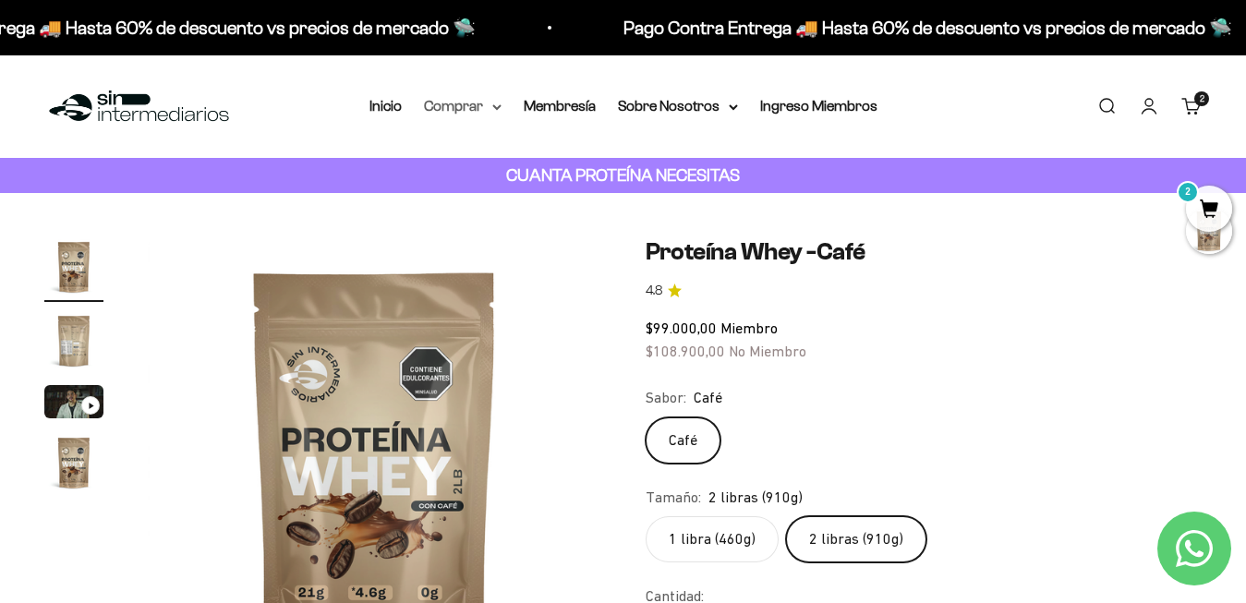
click at [488, 102] on summary "Comprar" at bounding box center [463, 106] width 78 height 24
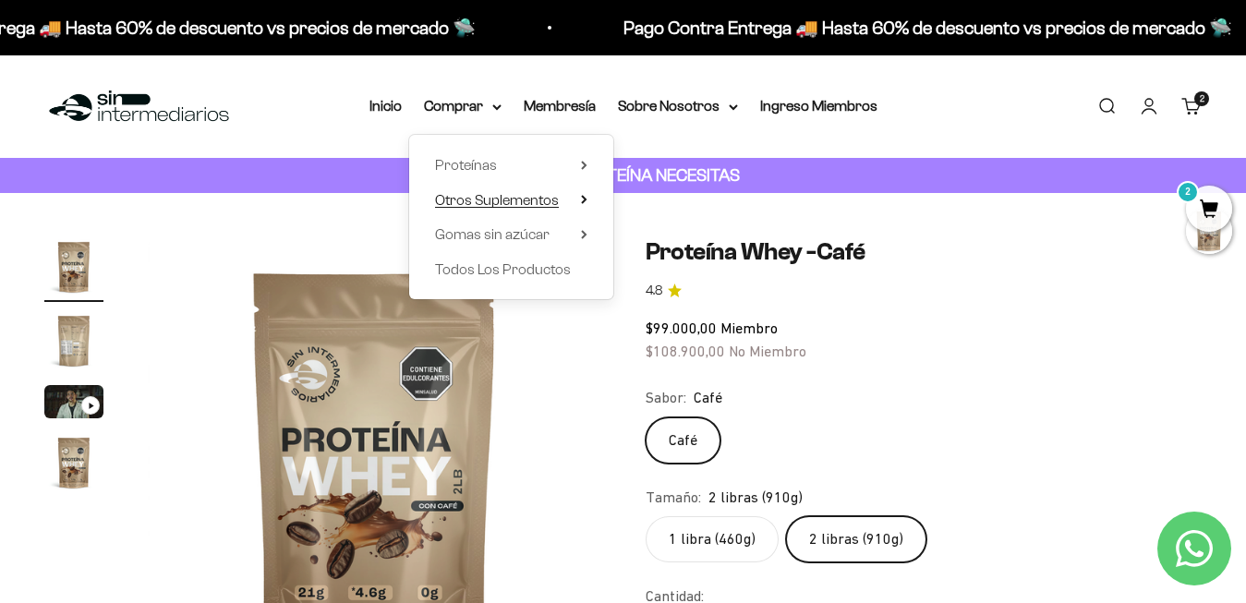
click at [581, 198] on icon at bounding box center [584, 199] width 6 height 9
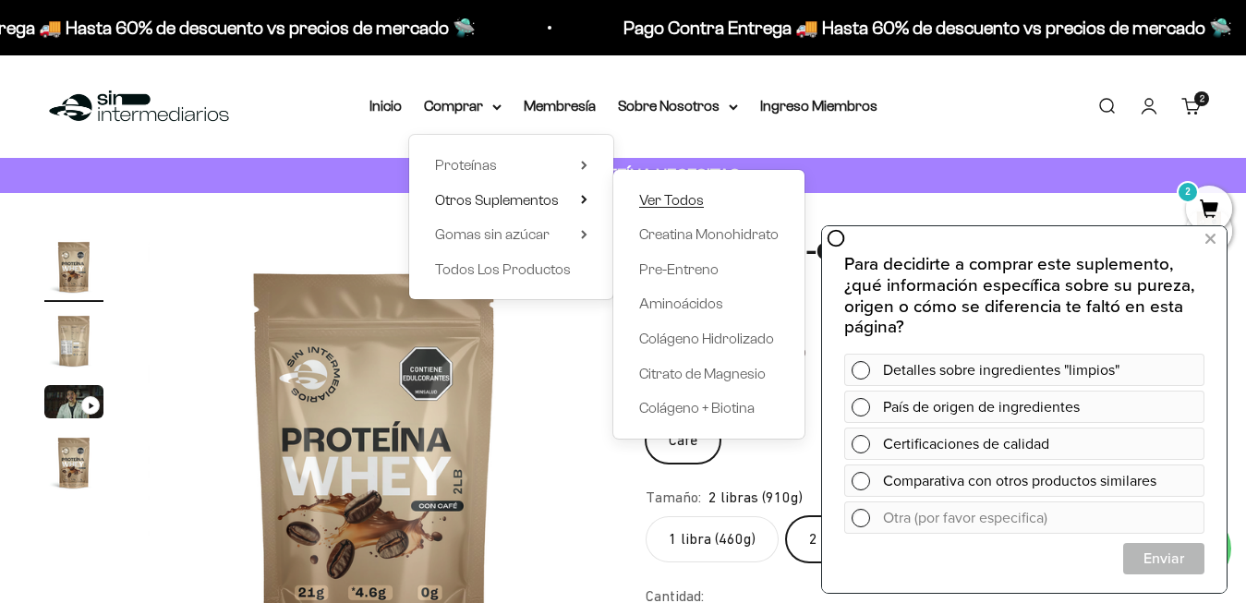
click at [669, 203] on span "Ver Todos" at bounding box center [671, 200] width 65 height 16
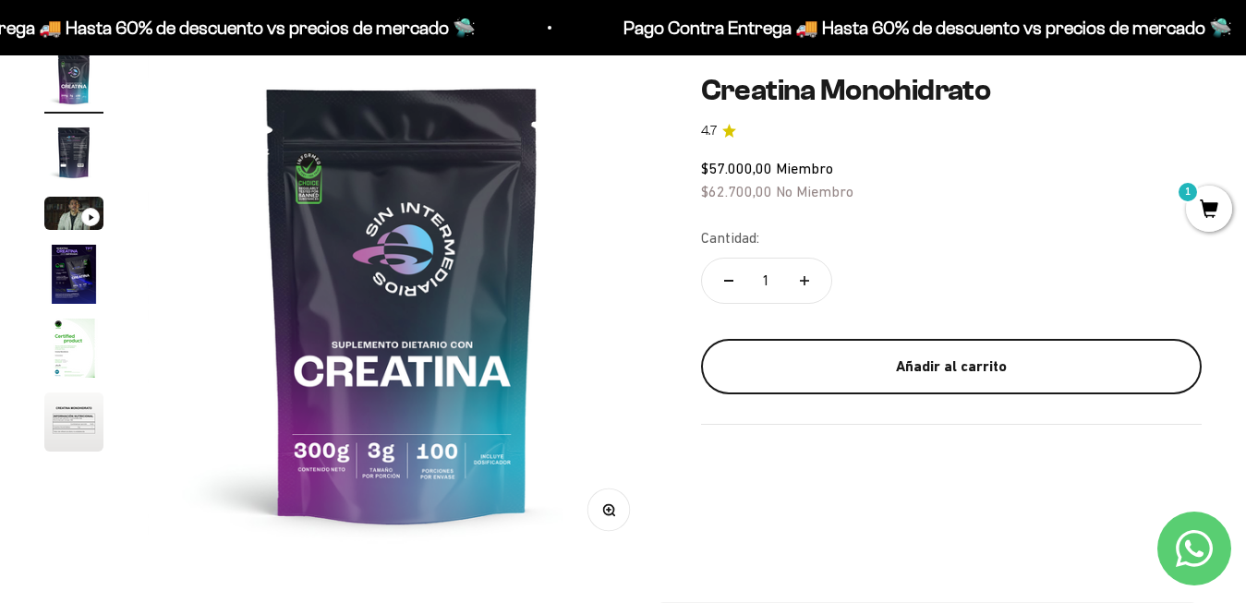
click at [860, 376] on button "Añadir al carrito" at bounding box center [951, 366] width 500 height 55
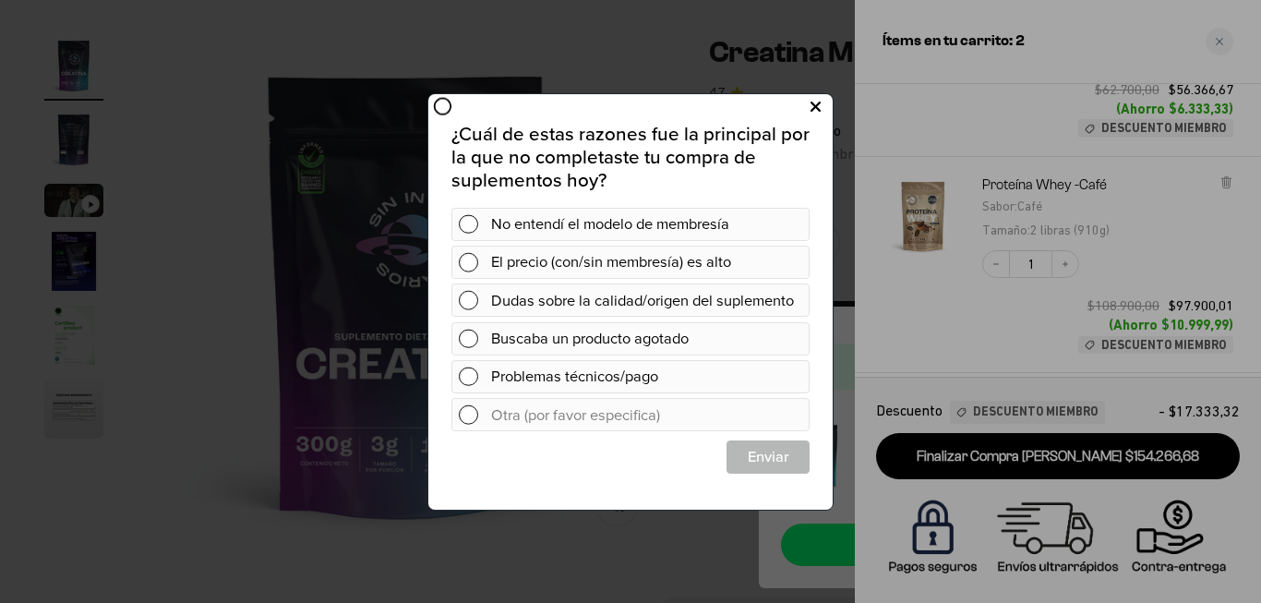
click at [814, 109] on icon at bounding box center [816, 106] width 10 height 25
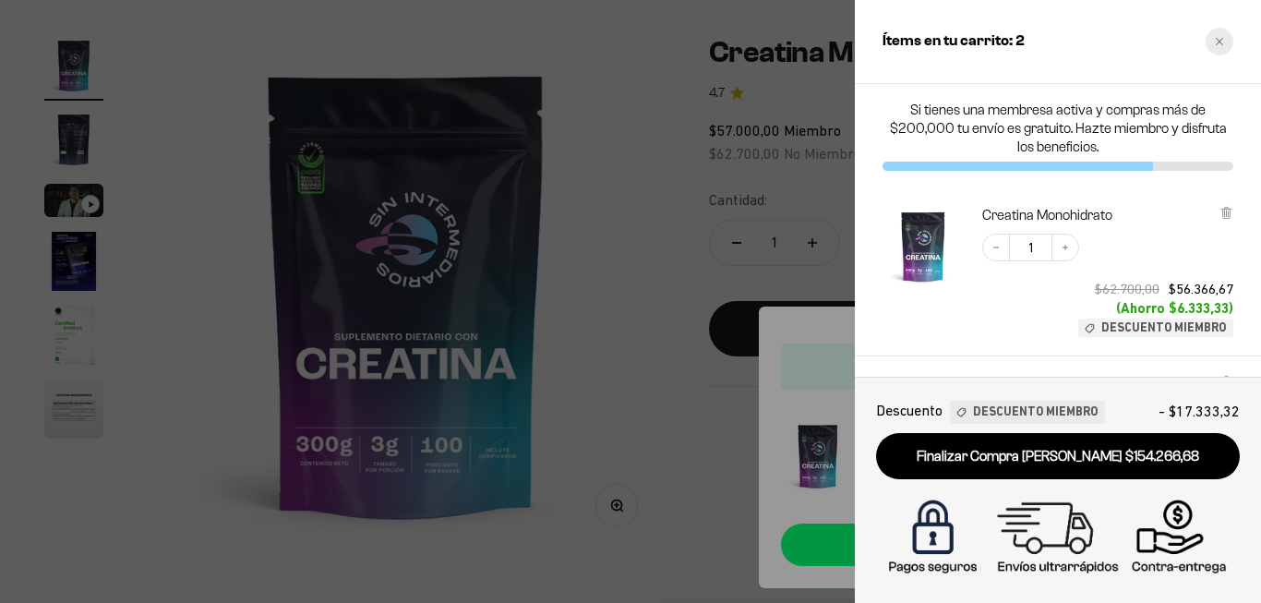
click at [1218, 45] on icon "Close cart" at bounding box center [1219, 41] width 9 height 9
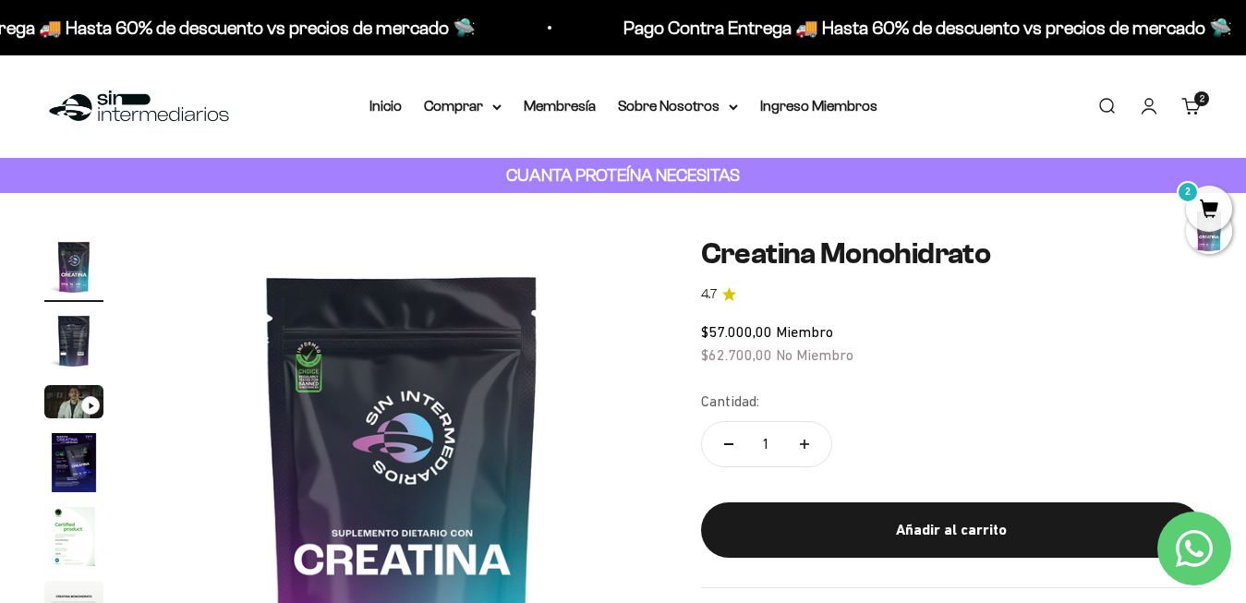
click at [1200, 87] on div "Menú Buscar Inicio Comprar Proteínas Ver Todos Whey Iso Vegan Pancakes Pre-Entr…" at bounding box center [623, 106] width 1246 height 102
click at [1199, 106] on div "2" at bounding box center [1201, 98] width 15 height 15
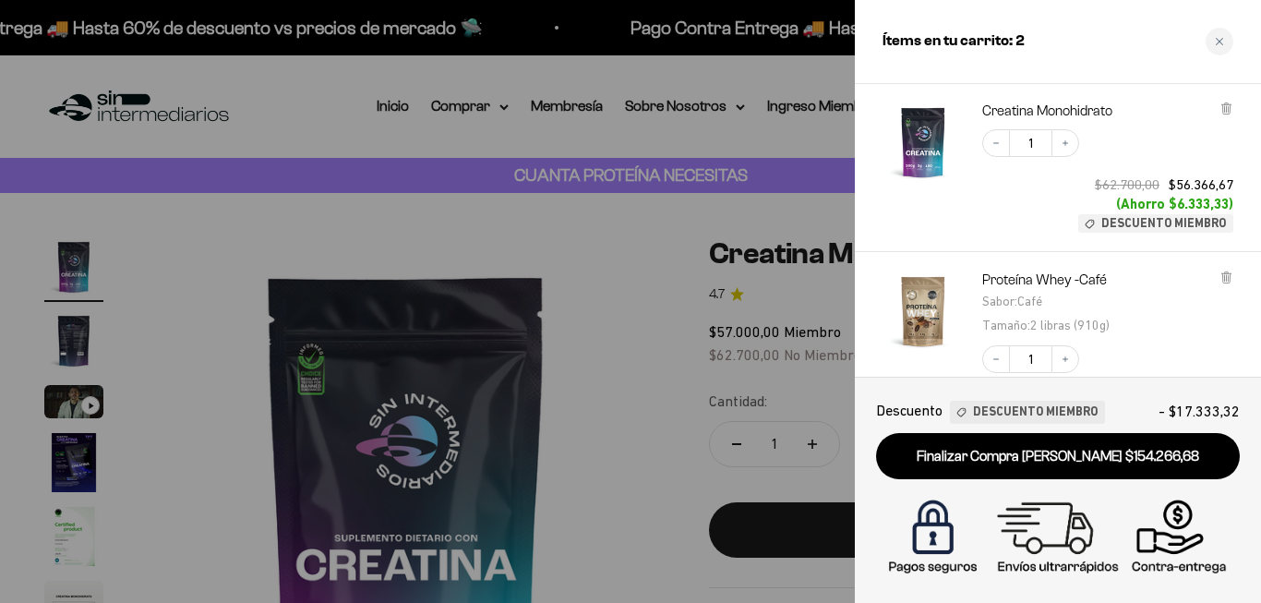
scroll to position [100, 0]
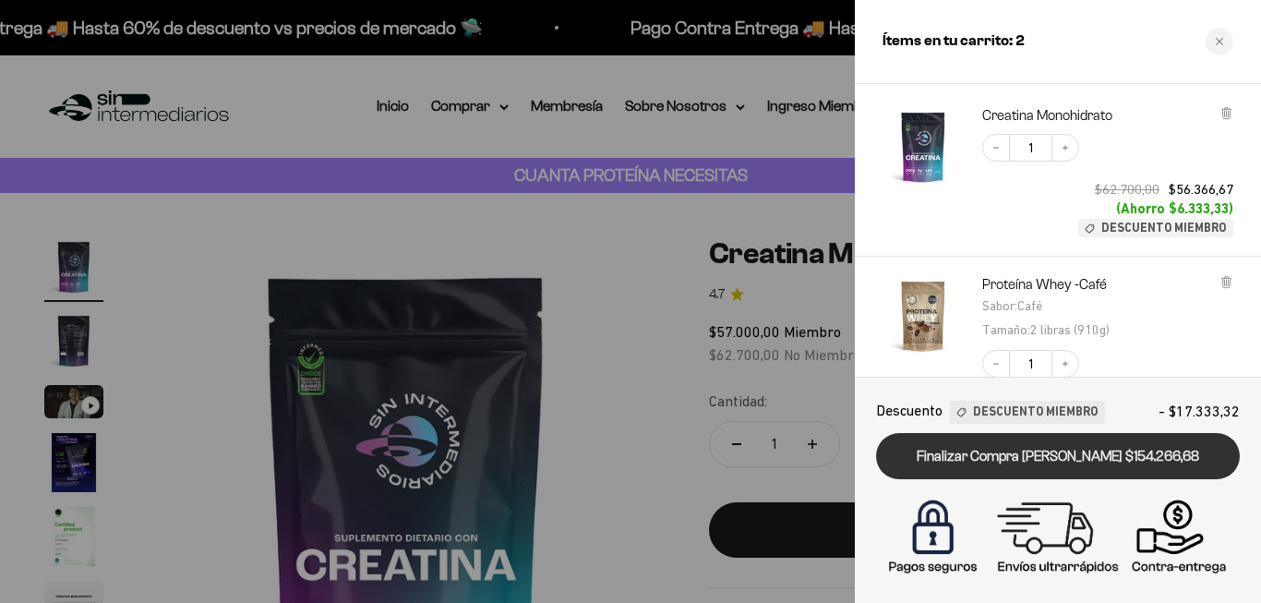
click at [1106, 449] on link "Finalizar Compra Segura $154.266,68" at bounding box center [1058, 456] width 364 height 47
